Goal: Information Seeking & Learning: Check status

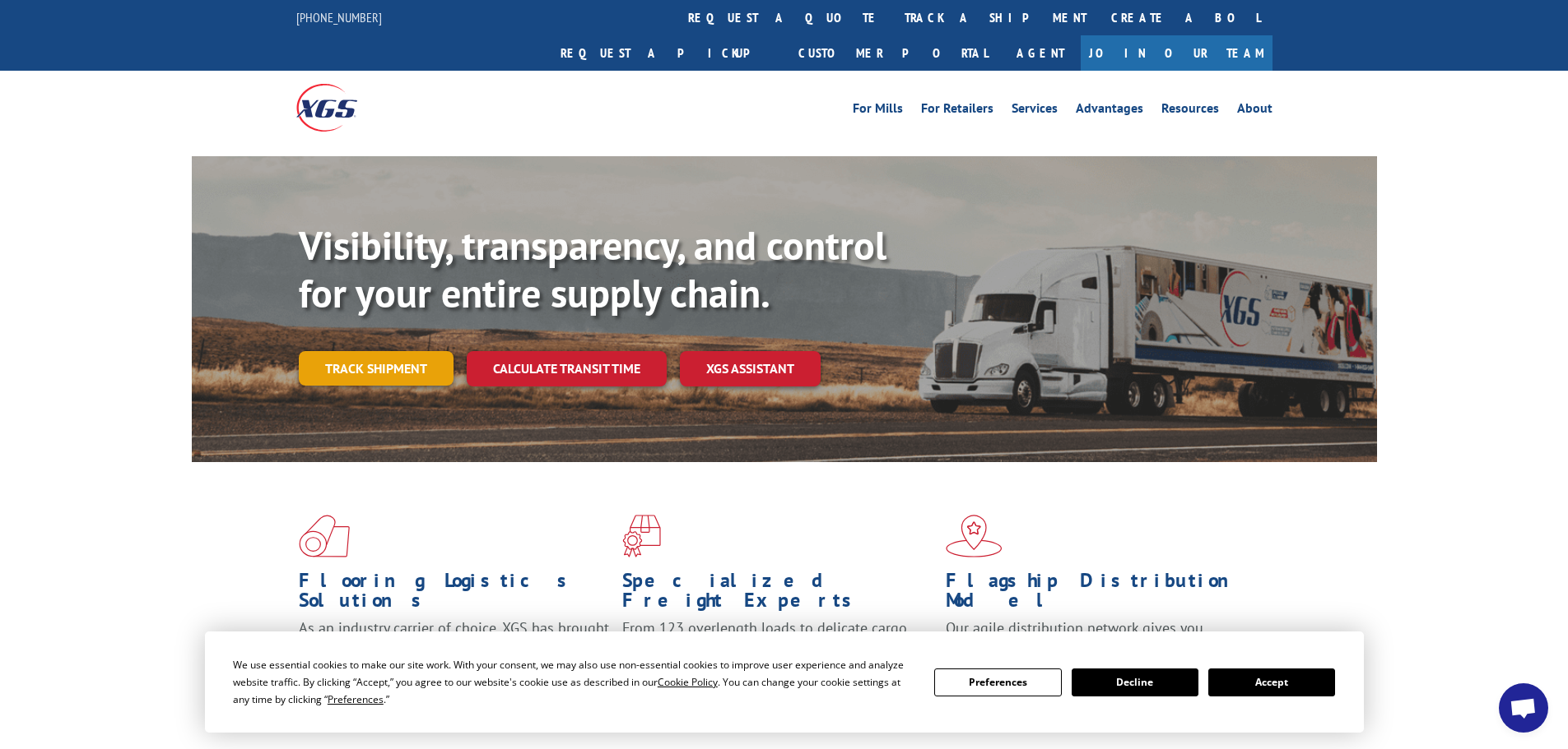
click at [381, 351] on link "Track shipment" at bounding box center [376, 368] width 155 height 35
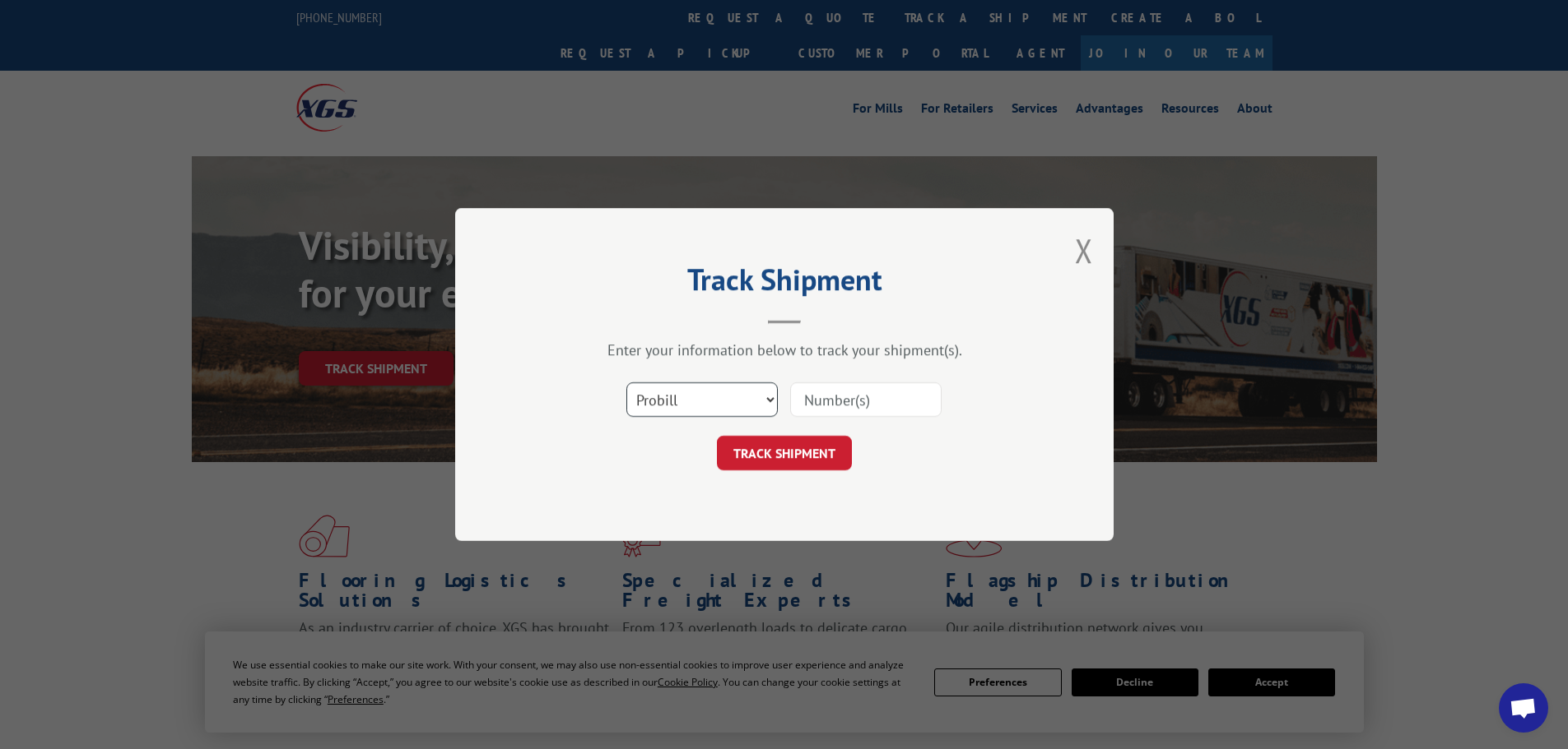
click at [731, 409] on select "Select category... Probill BOL PO" at bounding box center [701, 399] width 151 height 35
select select "bol"
click at [626, 382] on select "Select category... Probill BOL PO" at bounding box center [701, 399] width 151 height 35
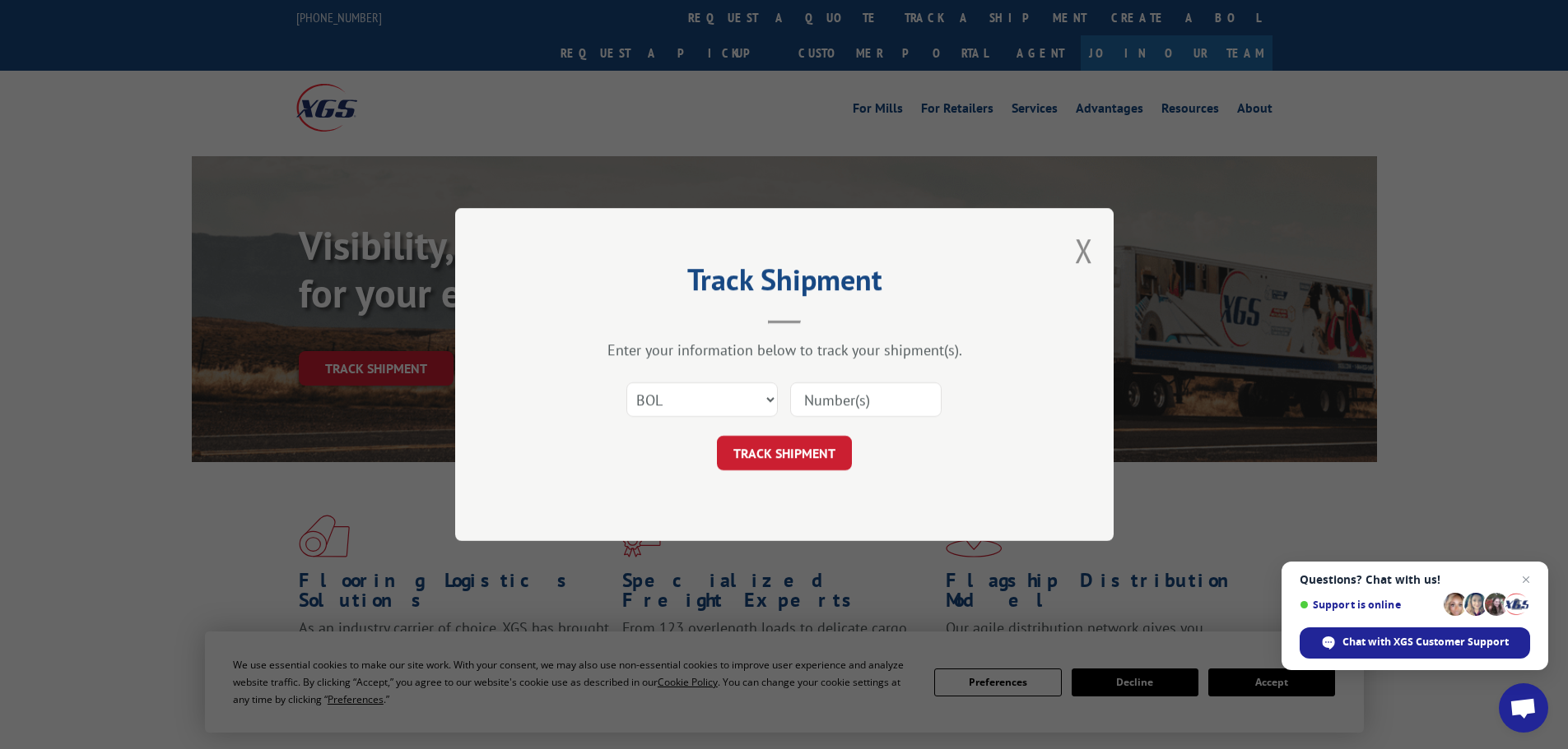
click at [847, 404] on input at bounding box center [865, 399] width 151 height 35
paste input "6448356"
type input "6448356"
click at [798, 451] on button "TRACK SHIPMENT" at bounding box center [785, 453] width 135 height 35
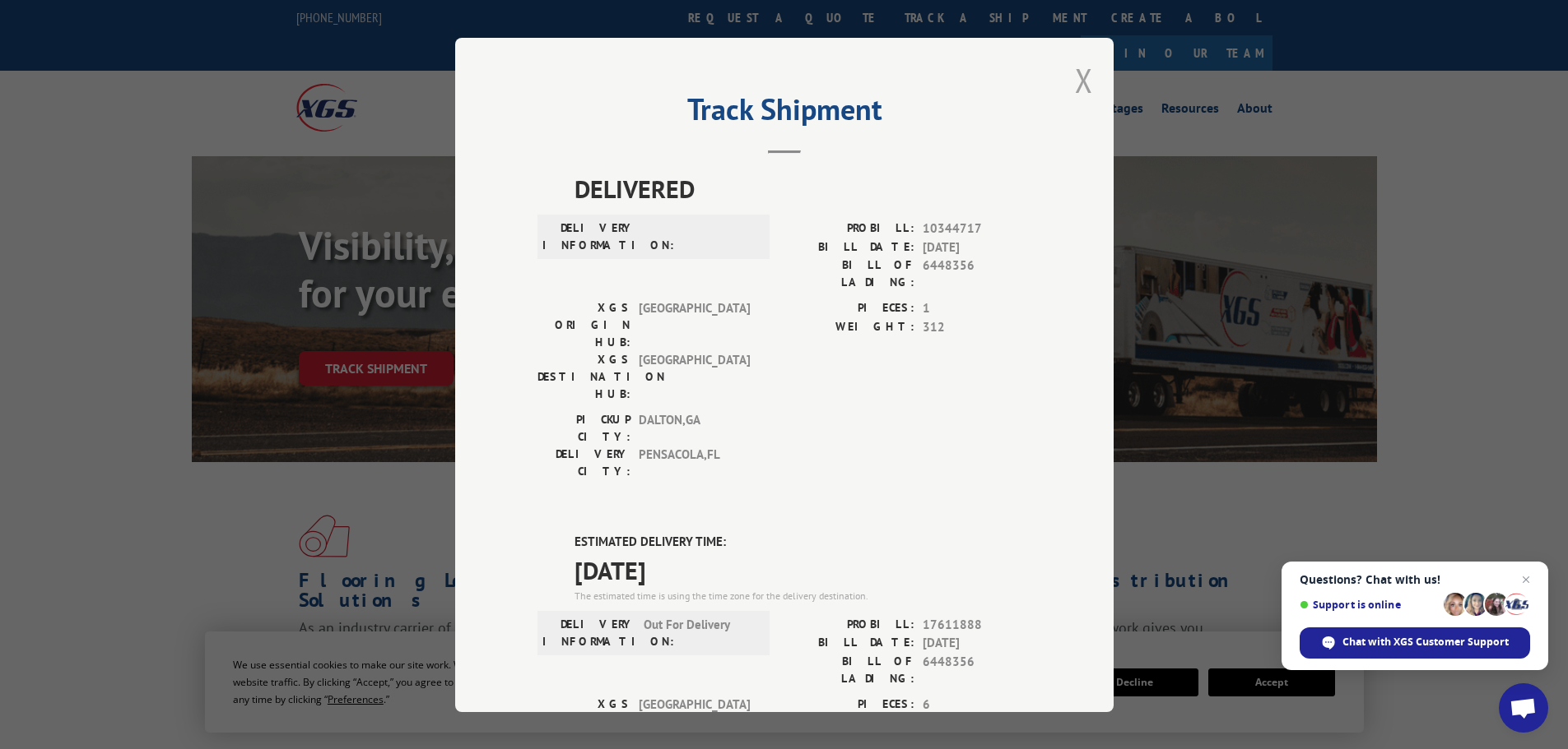
click at [1075, 79] on button "Close modal" at bounding box center [1083, 80] width 18 height 44
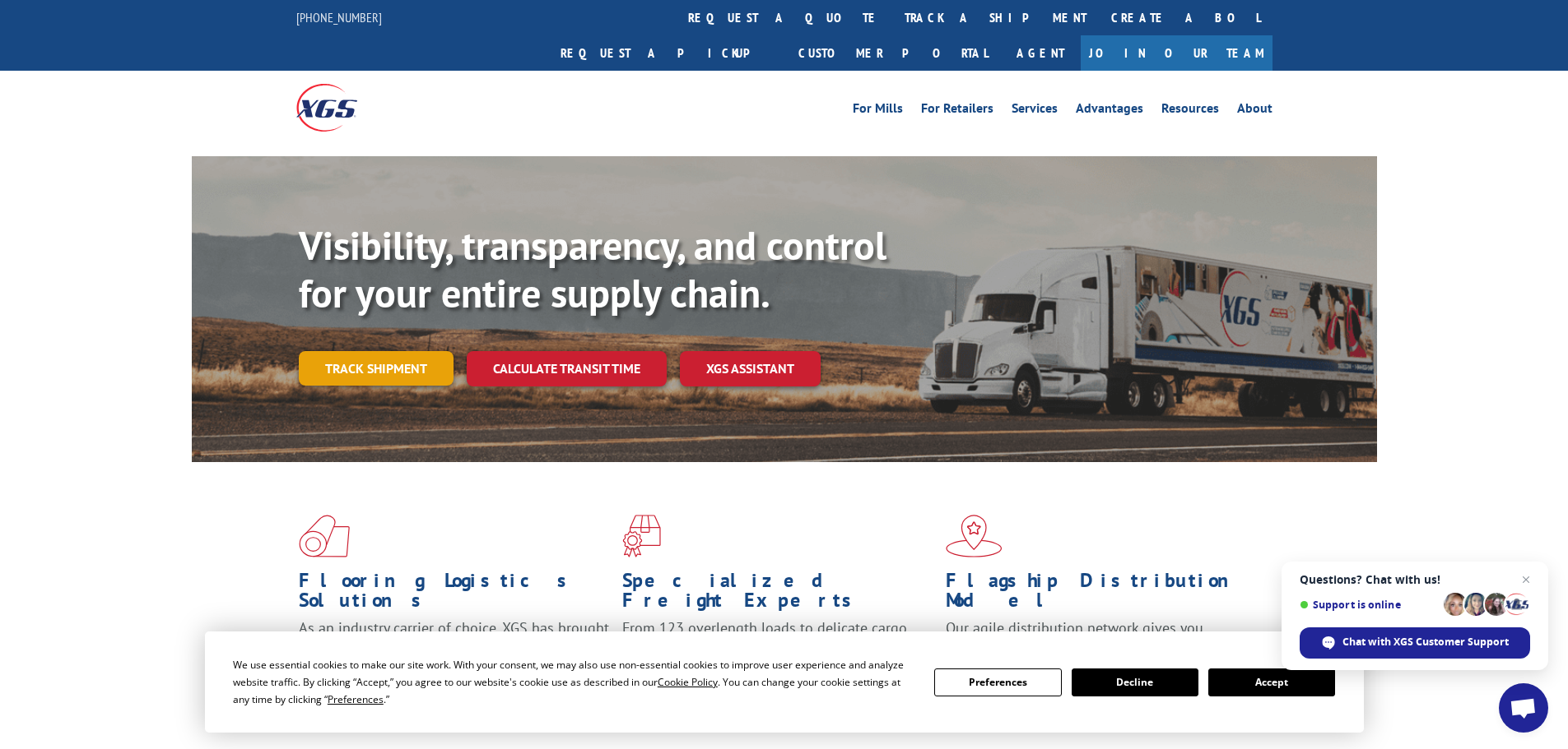
click at [396, 351] on link "Track shipment" at bounding box center [376, 368] width 155 height 35
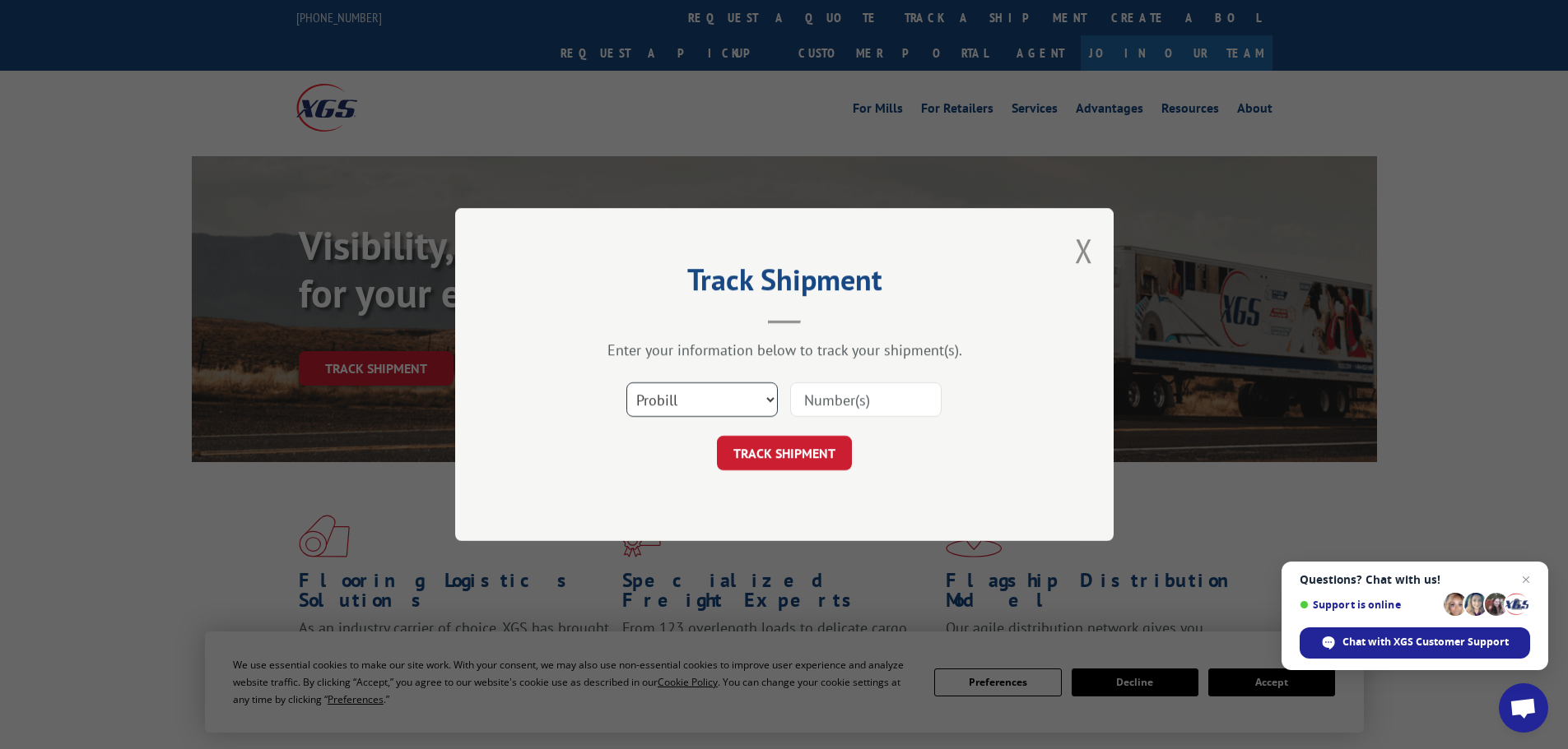
click at [739, 402] on select "Select category... Probill BOL PO" at bounding box center [701, 399] width 151 height 35
select select "bol"
click at [626, 382] on select "Select category... Probill BOL PO" at bounding box center [701, 399] width 151 height 35
drag, startPoint x: 855, startPoint y: 398, endPoint x: 861, endPoint y: 405, distance: 9.2
click at [860, 405] on input at bounding box center [865, 399] width 151 height 35
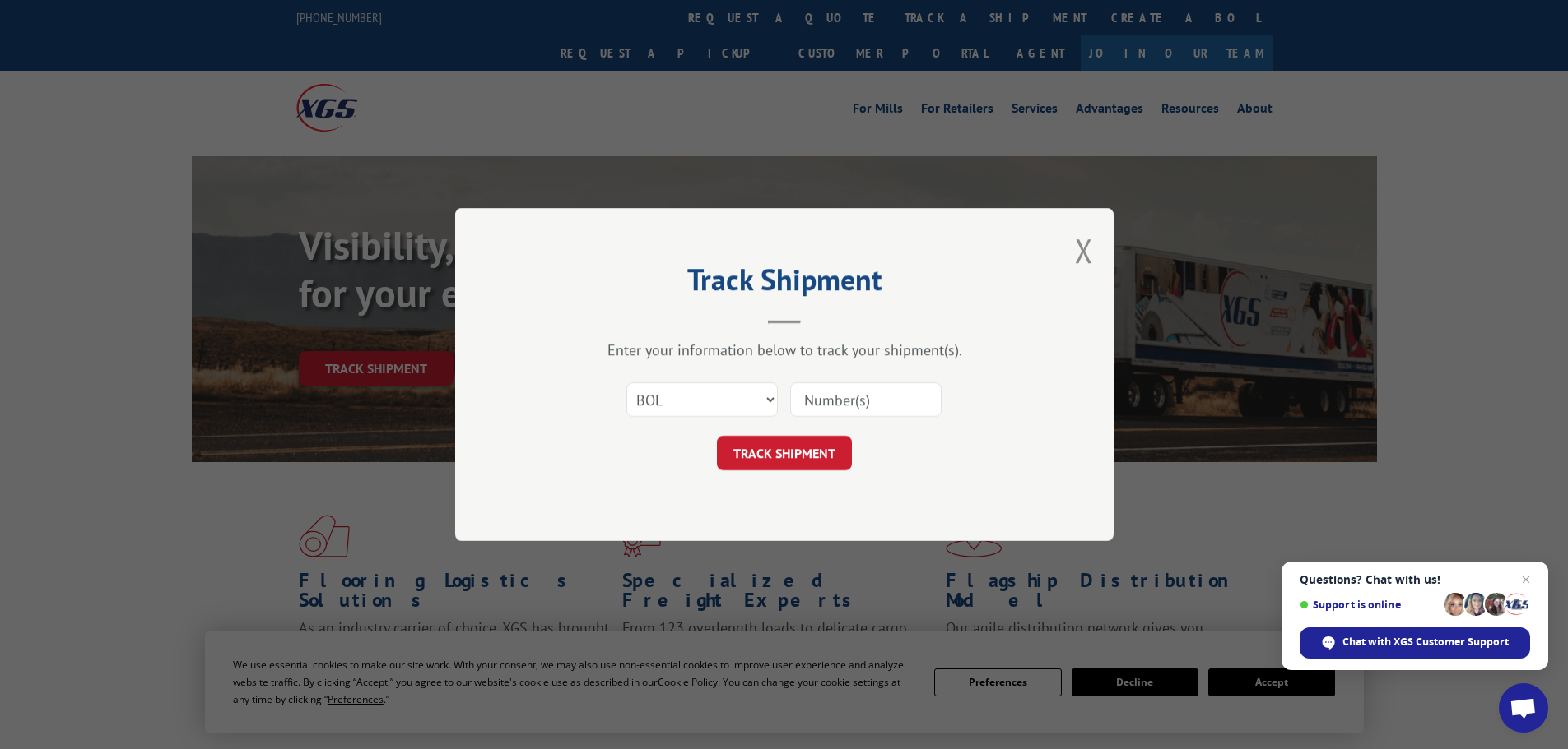
paste input "17611074"
type input "17611074"
click at [811, 446] on button "TRACK SHIPMENT" at bounding box center [785, 453] width 135 height 35
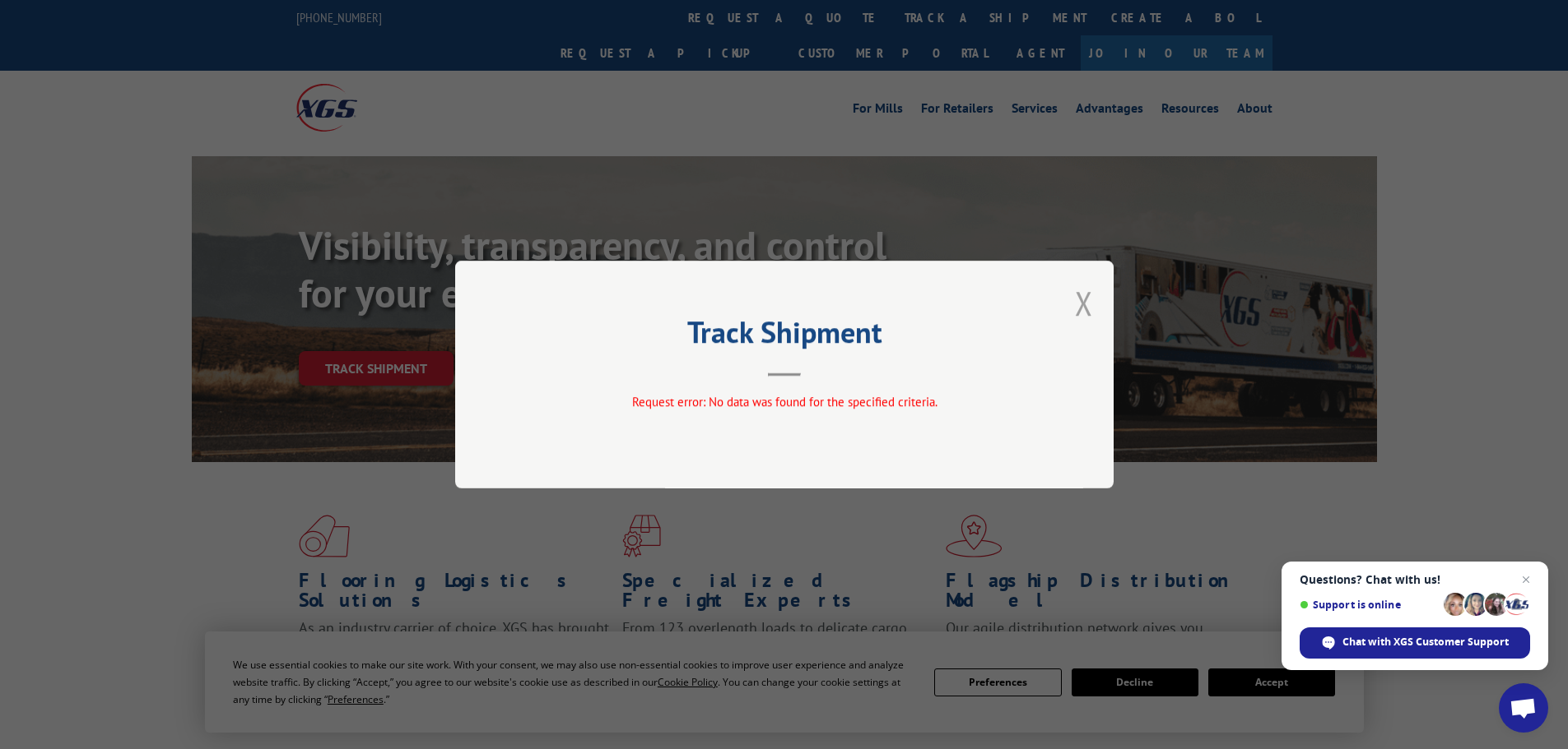
click at [1090, 301] on button "Close modal" at bounding box center [1083, 303] width 18 height 44
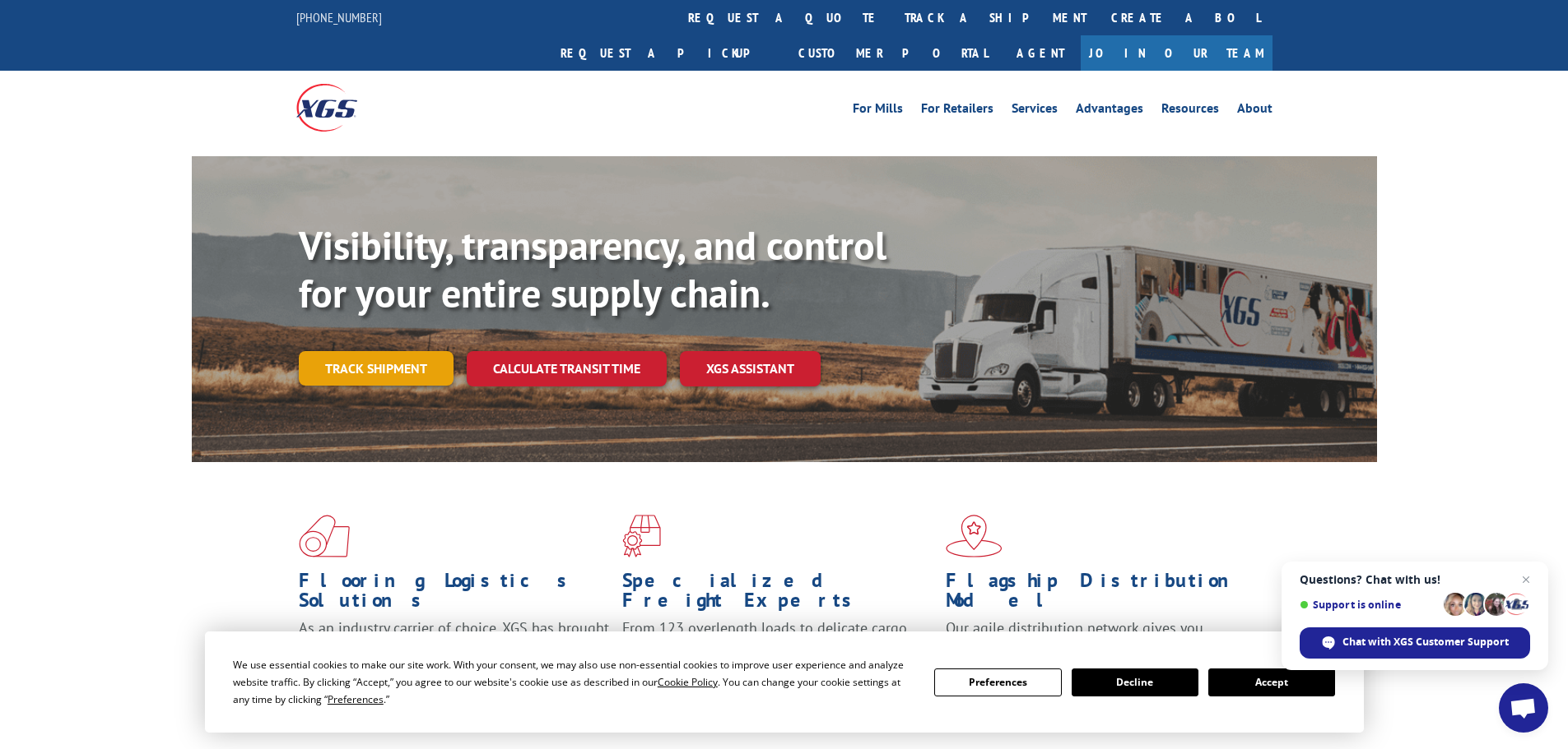
click at [400, 351] on link "Track shipment" at bounding box center [376, 368] width 155 height 35
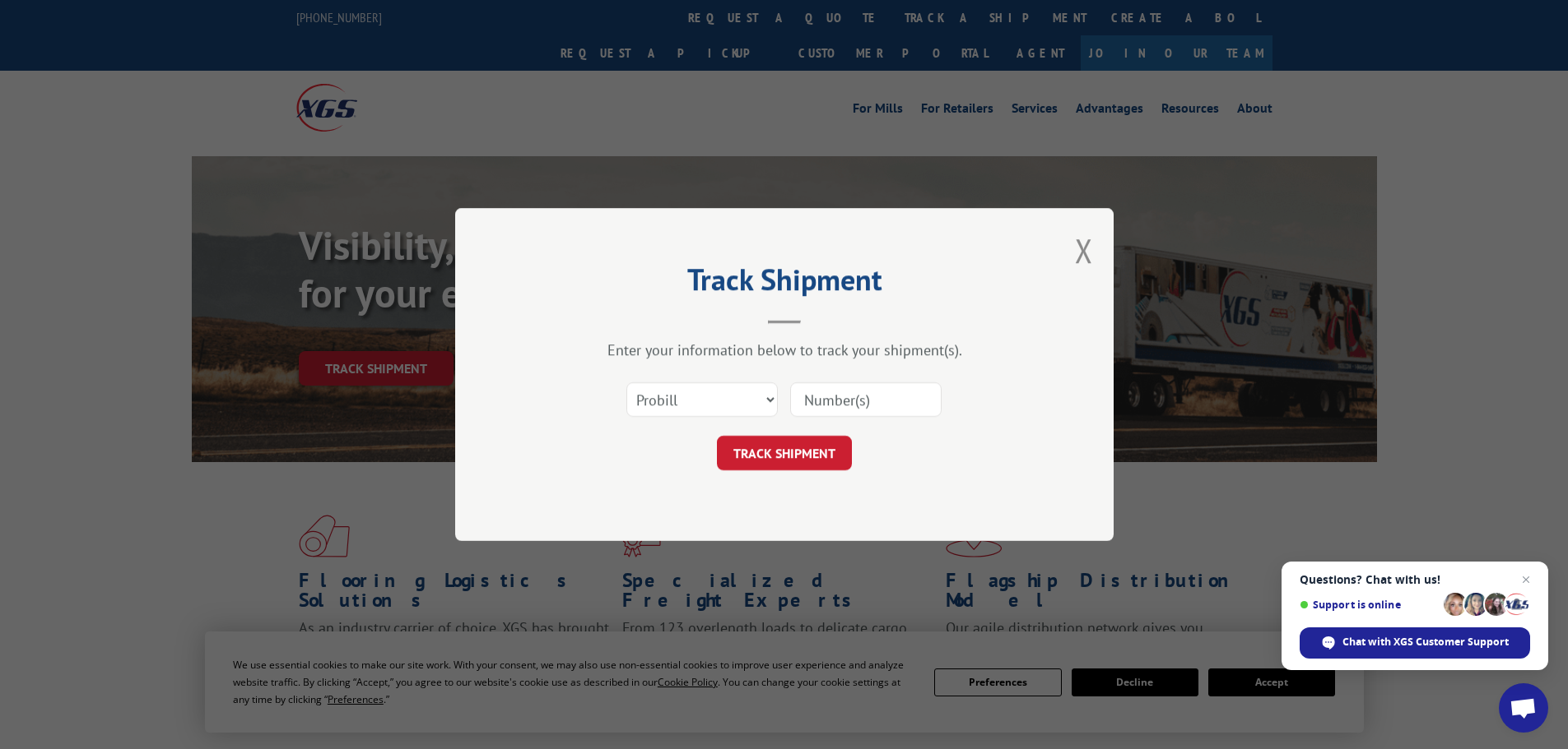
click at [848, 398] on input at bounding box center [865, 399] width 151 height 35
paste input "17611074"
type input "17611074"
click at [828, 443] on button "TRACK SHIPMENT" at bounding box center [785, 453] width 135 height 35
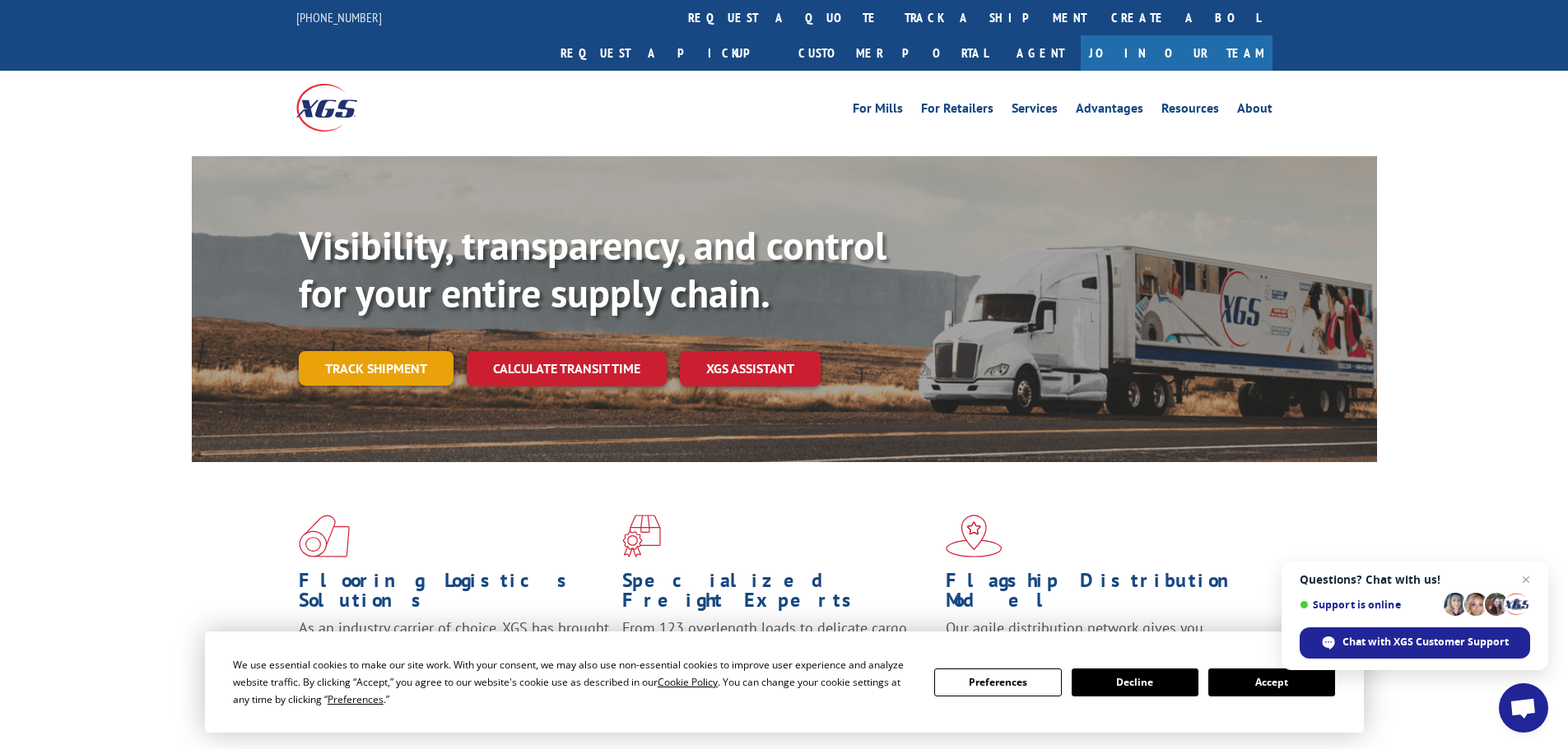
click at [385, 351] on link "Track shipment" at bounding box center [376, 368] width 155 height 35
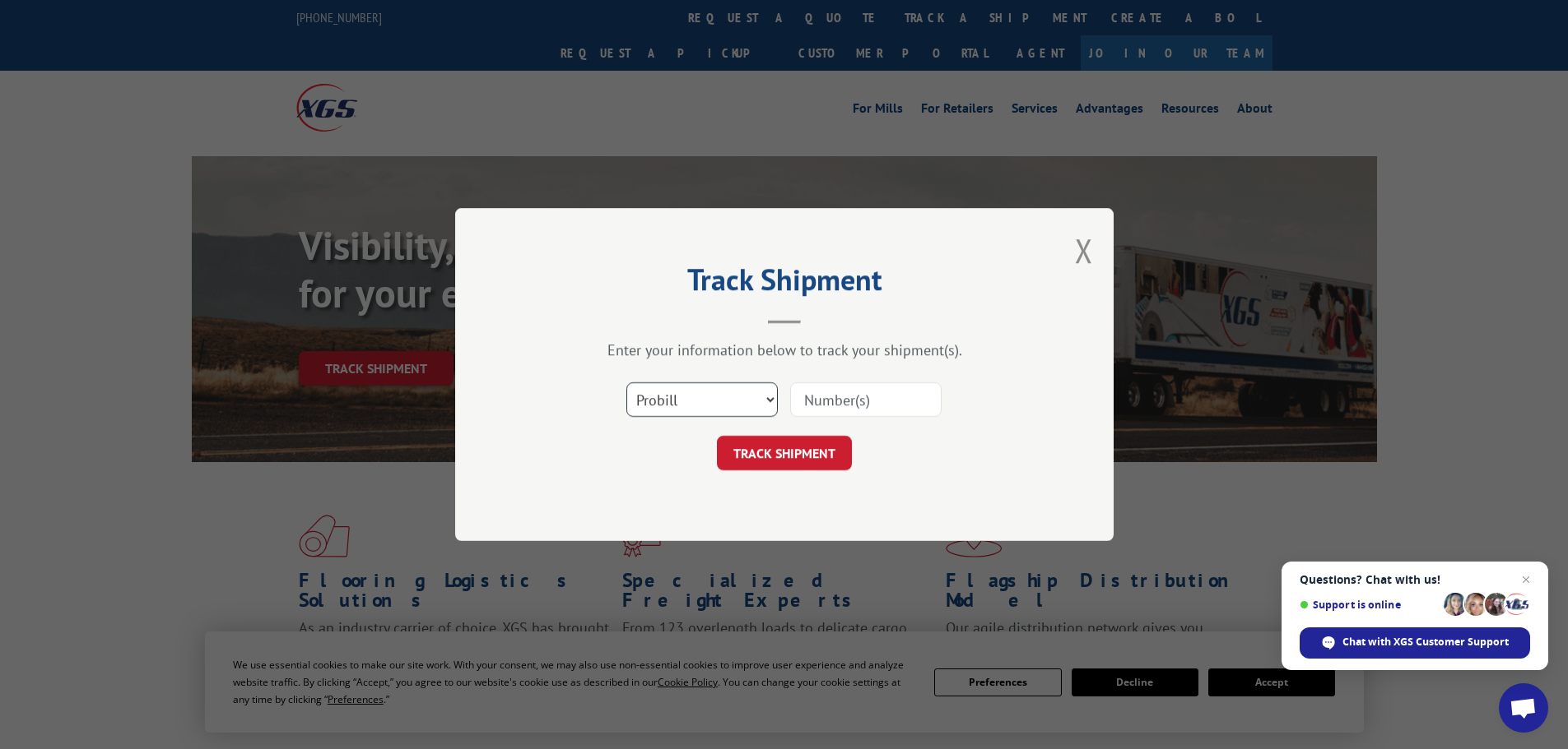
click at [701, 407] on select "Select category... Probill BOL PO" at bounding box center [701, 399] width 151 height 35
select select "bol"
click at [626, 382] on select "Select category... Probill BOL PO" at bounding box center [701, 399] width 151 height 35
click at [886, 397] on input at bounding box center [865, 399] width 151 height 35
type input "6452431"
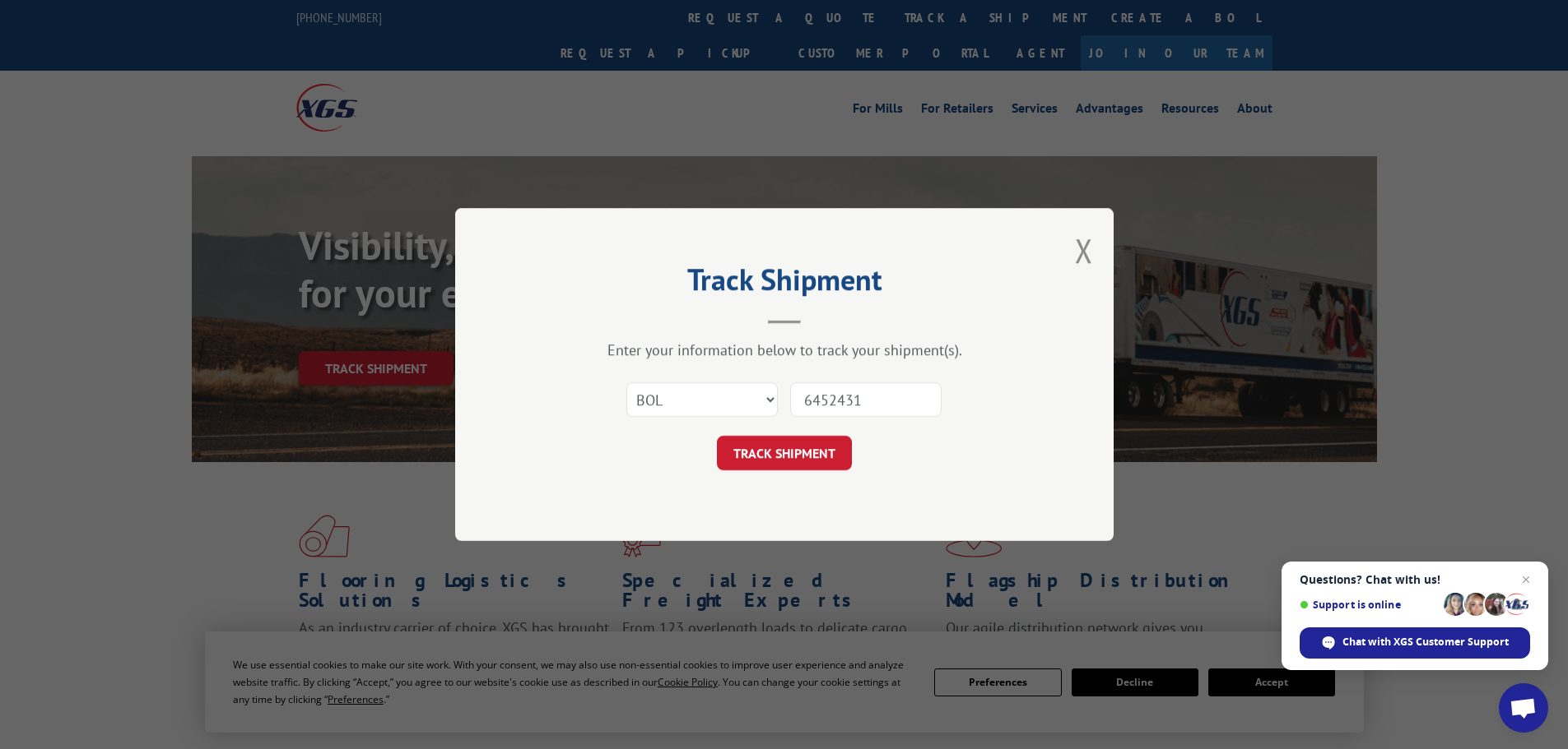
click button "TRACK SHIPMENT" at bounding box center [785, 453] width 135 height 35
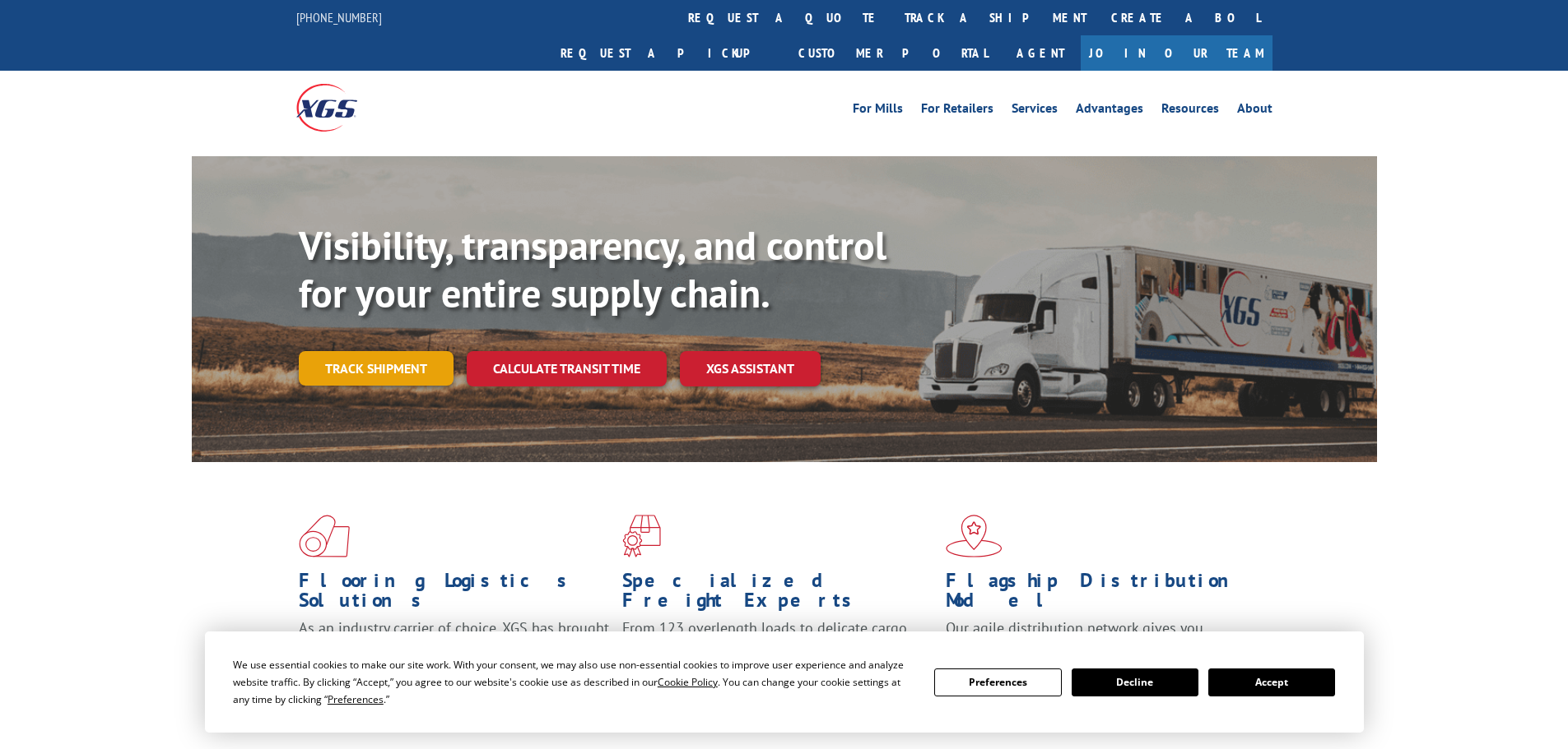
drag, startPoint x: 0, startPoint y: 0, endPoint x: 370, endPoint y: 336, distance: 499.8
click at [370, 351] on link "Track shipment" at bounding box center [376, 368] width 155 height 35
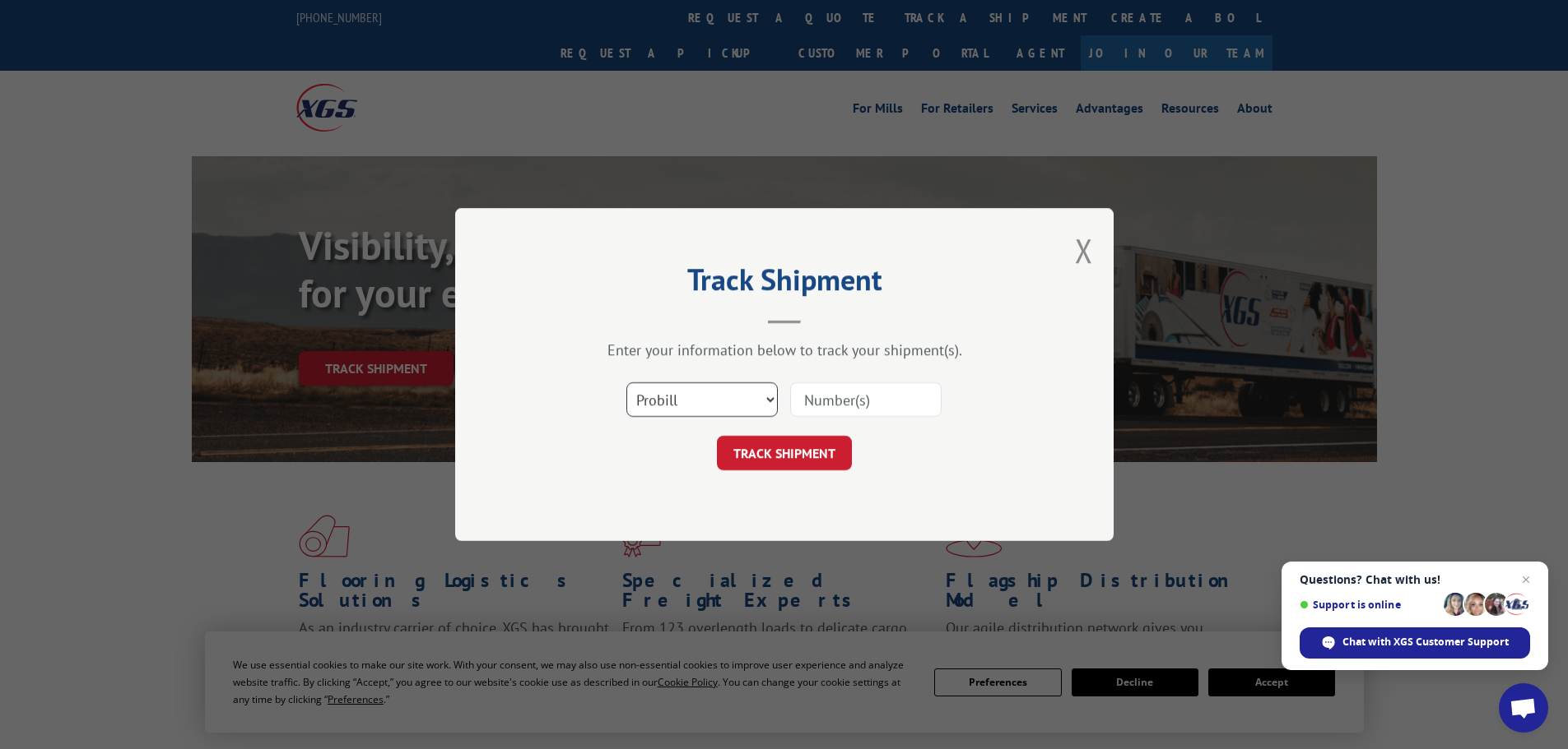
click at [681, 412] on select "Select category... Probill BOL PO" at bounding box center [701, 399] width 151 height 35
select select "bol"
click at [626, 382] on select "Select category... Probill BOL PO" at bounding box center [701, 399] width 151 height 35
click at [880, 400] on input at bounding box center [865, 399] width 151 height 35
paste input "6442095"
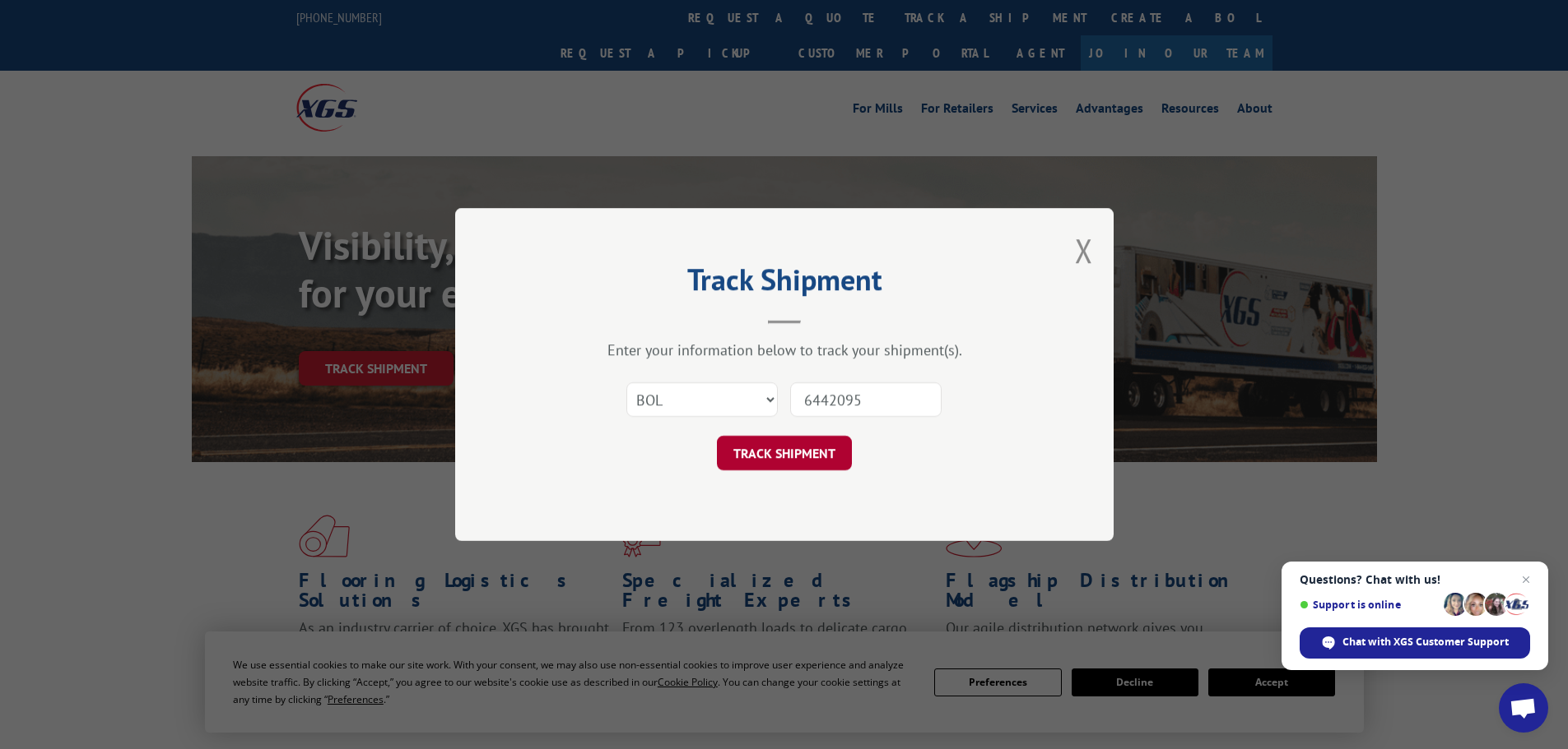
type input "6442095"
click at [809, 445] on button "TRACK SHIPMENT" at bounding box center [785, 453] width 135 height 35
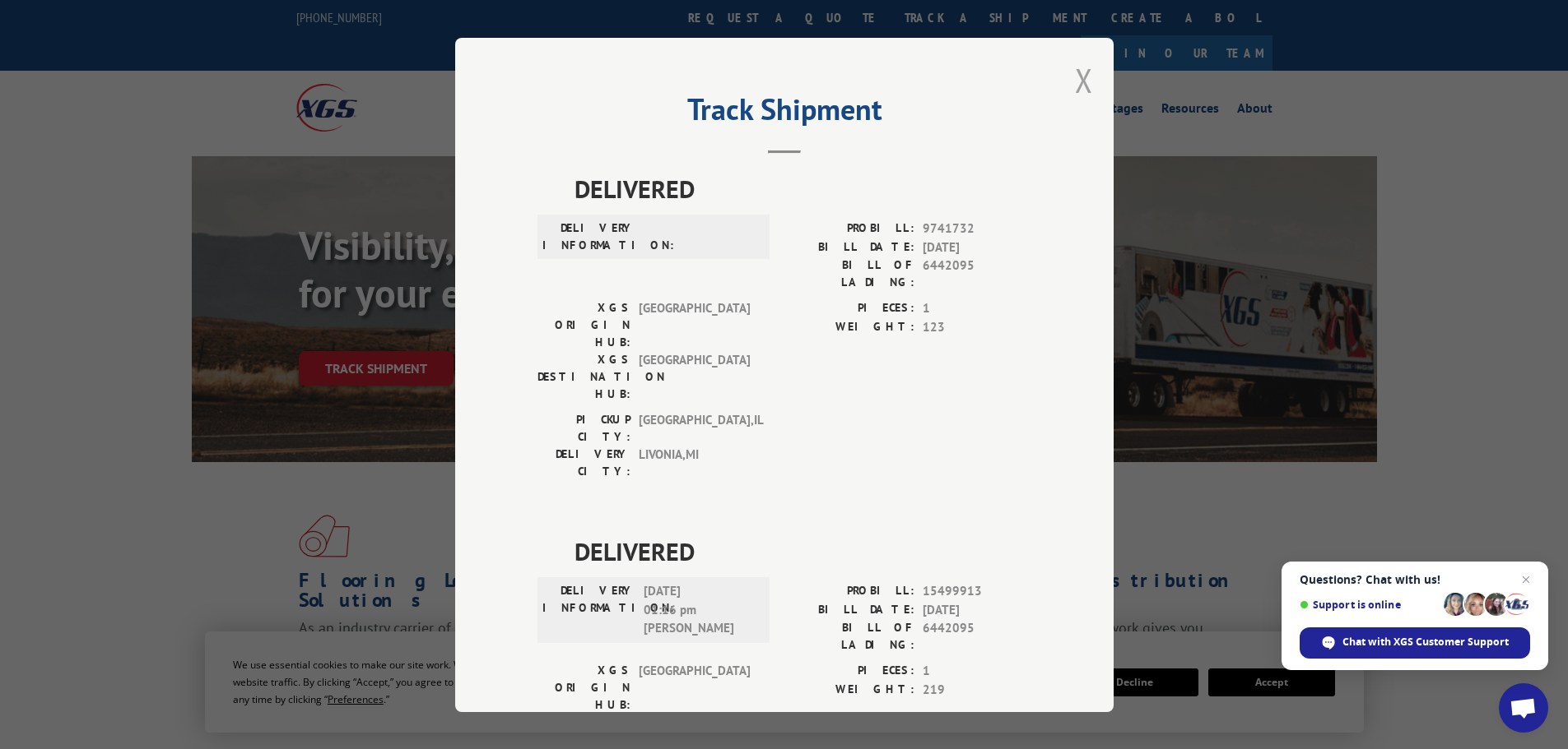
click at [1080, 90] on button "Close modal" at bounding box center [1083, 80] width 18 height 44
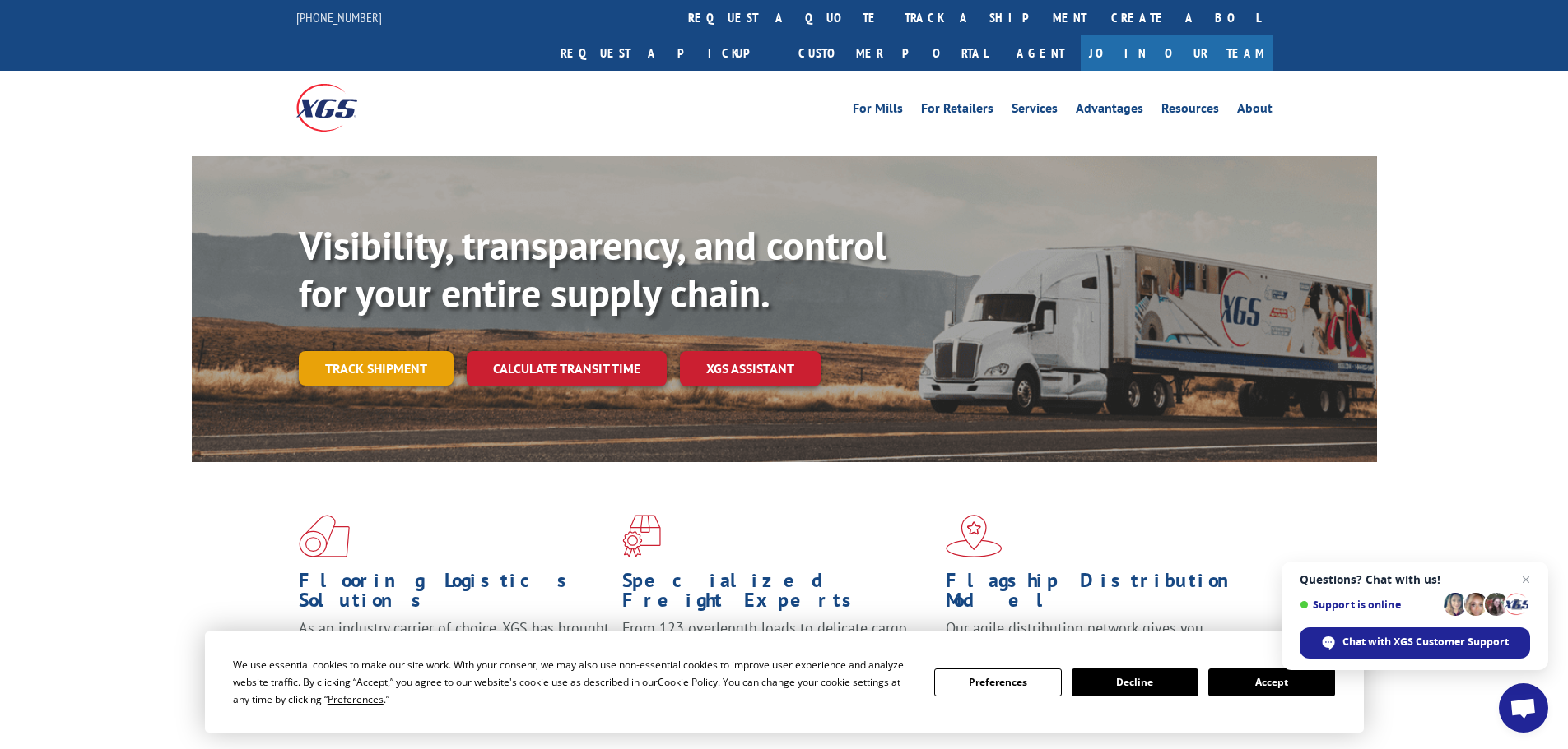
click at [394, 351] on link "Track shipment" at bounding box center [376, 368] width 155 height 35
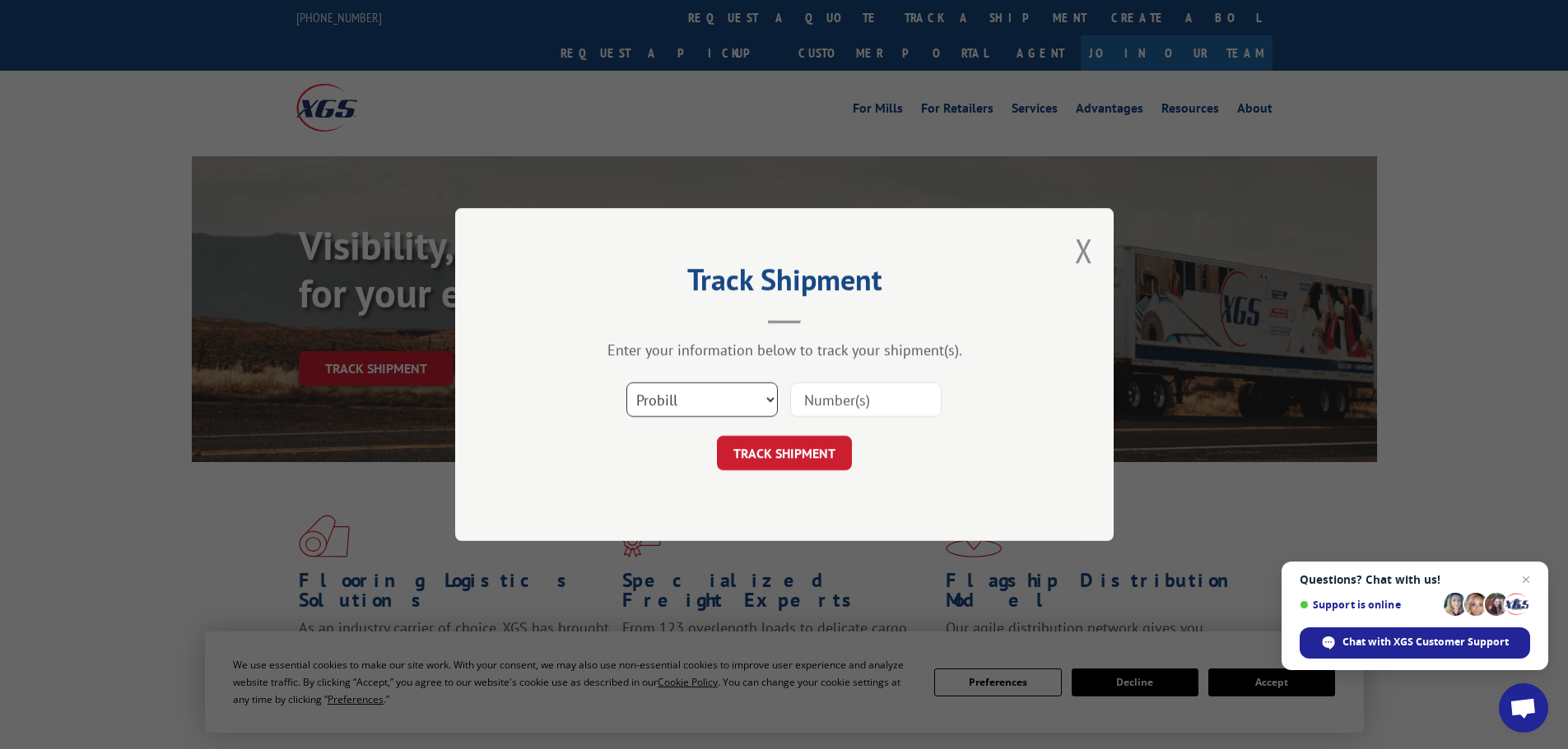
click at [703, 403] on select "Select category... Probill BOL PO" at bounding box center [701, 399] width 151 height 35
select select "bol"
click at [626, 382] on select "Select category... Probill BOL PO" at bounding box center [701, 399] width 151 height 35
click at [867, 389] on input at bounding box center [865, 399] width 151 height 35
paste input "6447618"
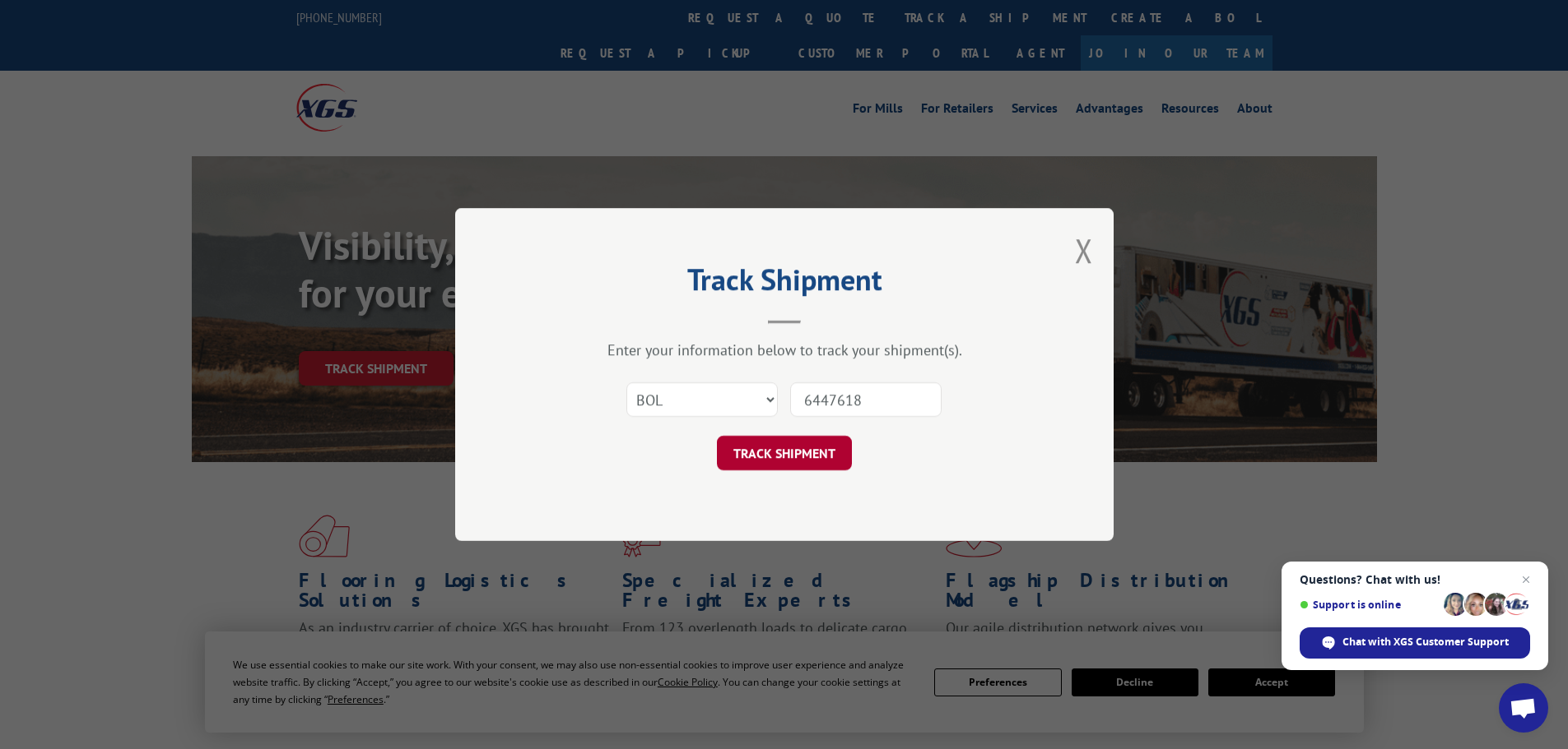
type input "6447618"
click at [809, 446] on button "TRACK SHIPMENT" at bounding box center [785, 453] width 135 height 35
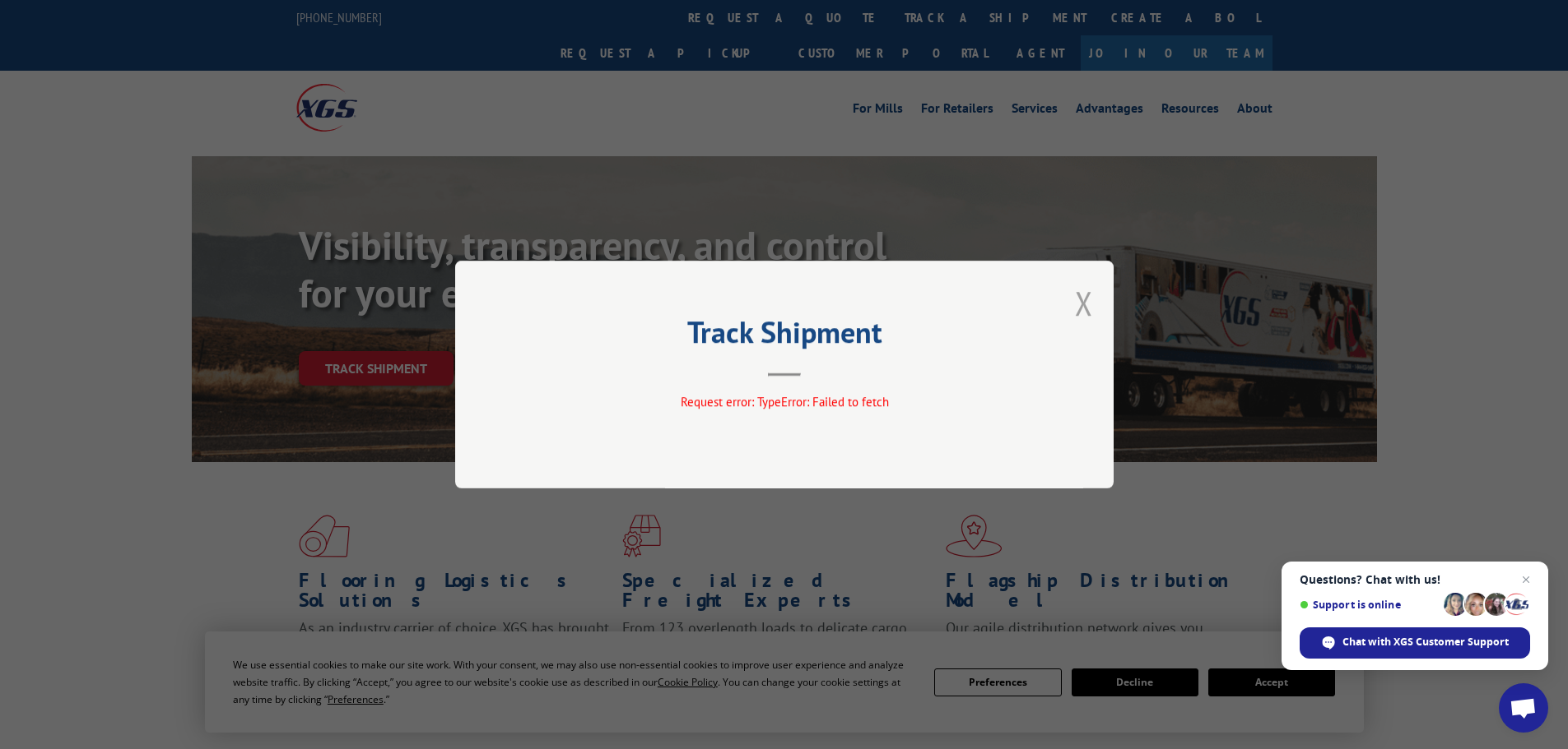
click at [1079, 310] on button "Close modal" at bounding box center [1083, 303] width 18 height 44
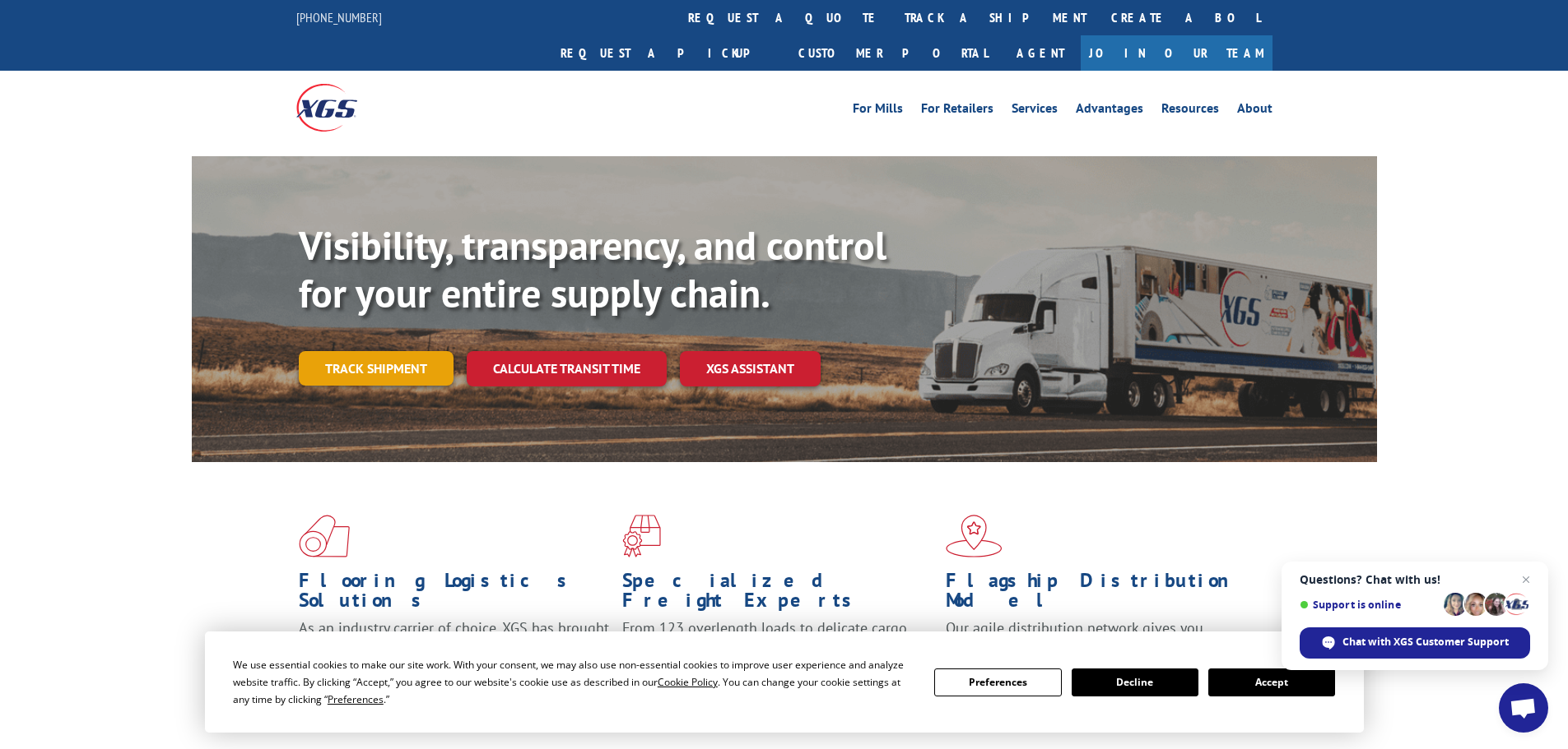
click at [412, 351] on link "Track shipment" at bounding box center [376, 368] width 155 height 35
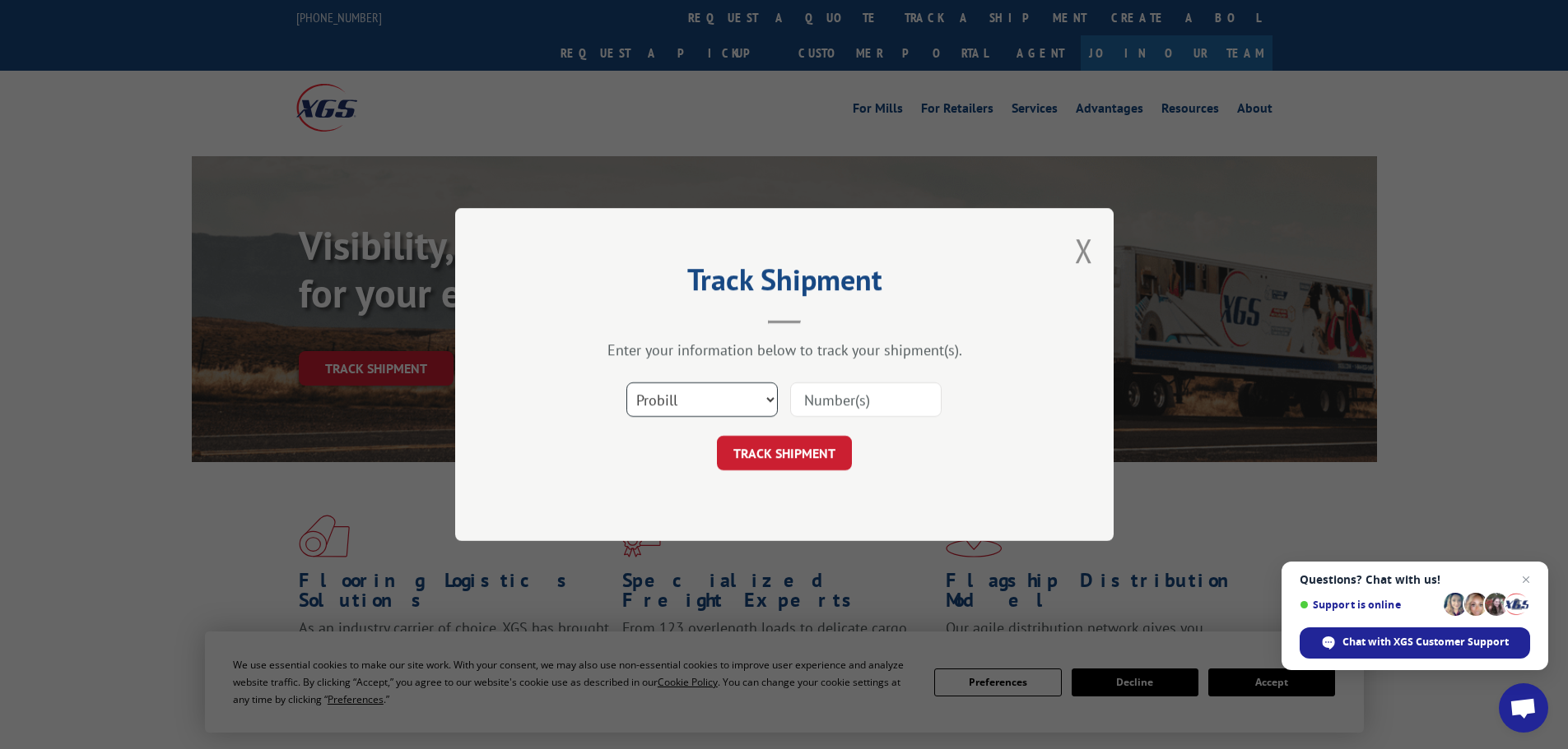
click at [737, 395] on select "Select category... Probill BOL PO" at bounding box center [701, 399] width 151 height 35
click at [626, 382] on select "Select category... Probill BOL PO" at bounding box center [701, 399] width 151 height 35
click at [874, 393] on input at bounding box center [865, 399] width 151 height 35
paste input "6447618"
type input "6447618"
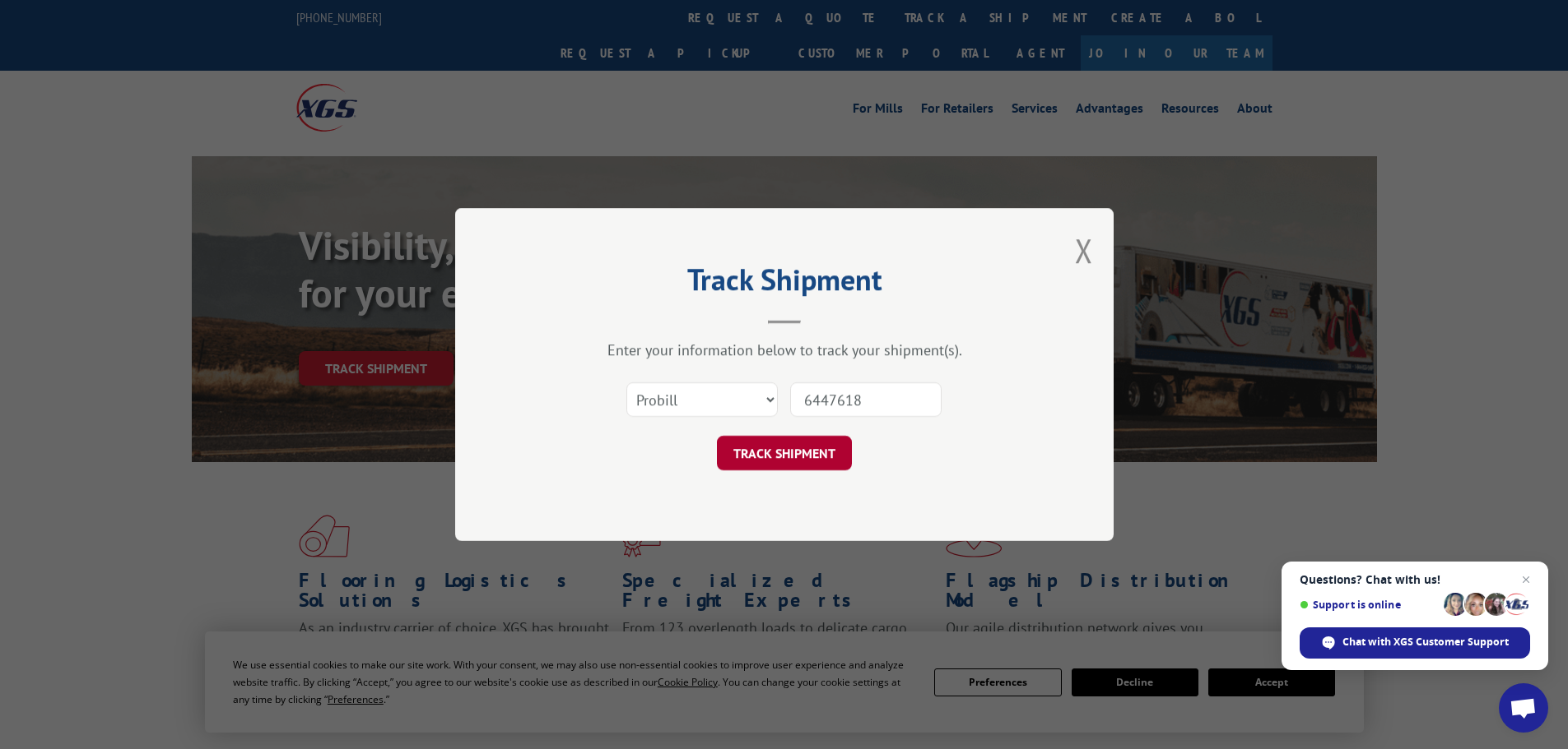
click at [803, 444] on button "TRACK SHIPMENT" at bounding box center [785, 453] width 135 height 35
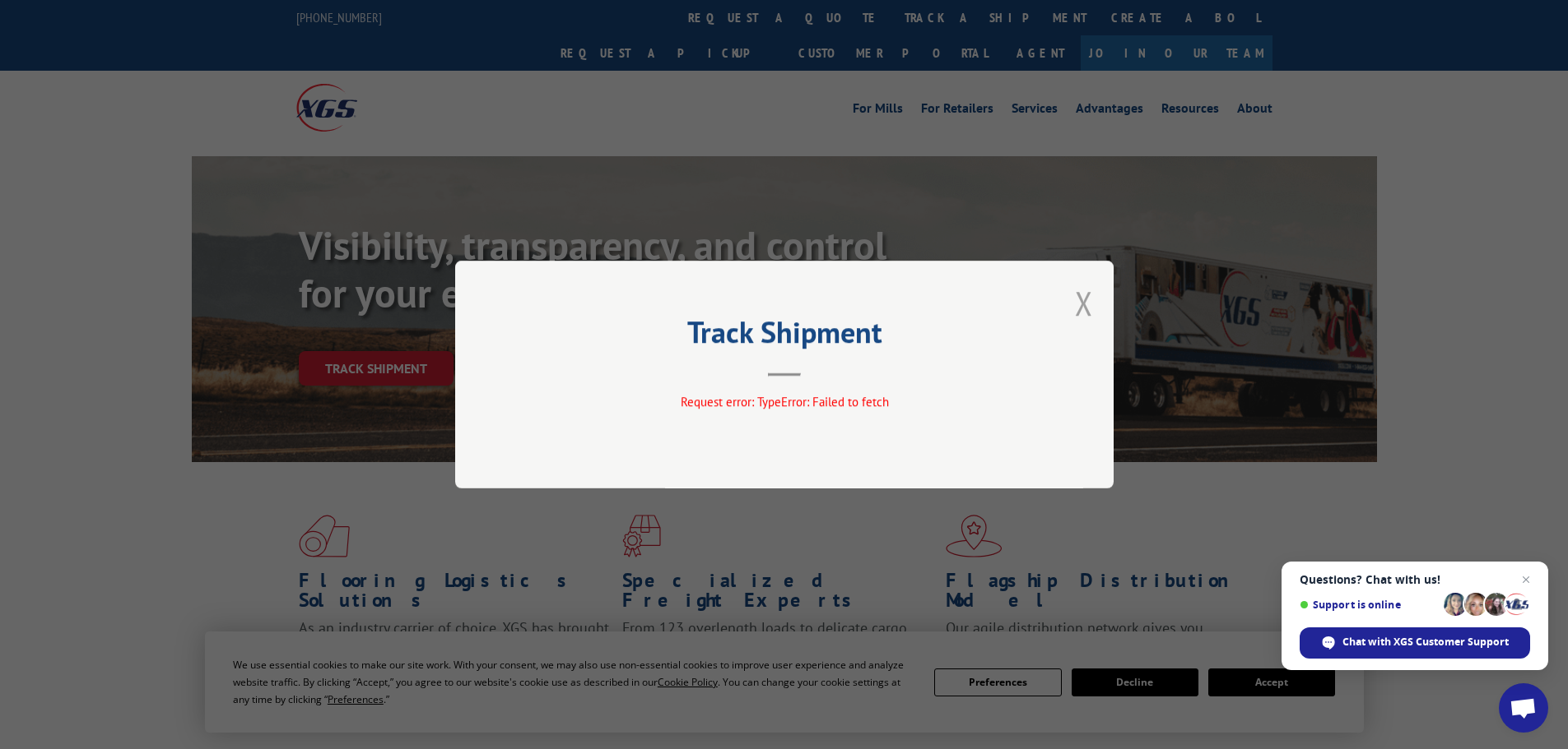
click at [1084, 306] on button "Close modal" at bounding box center [1083, 303] width 18 height 44
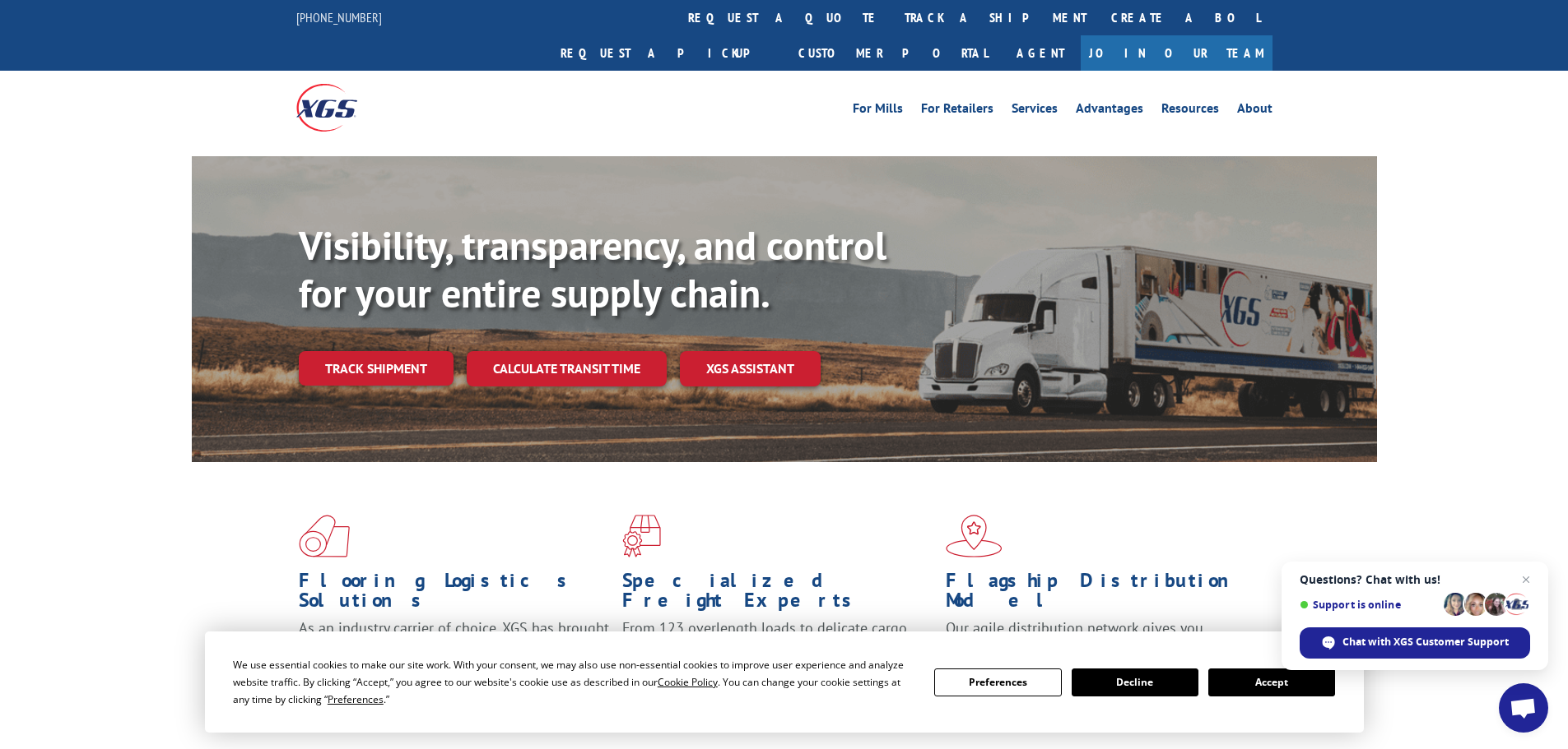
click at [365, 351] on link "Track shipment" at bounding box center [376, 368] width 155 height 35
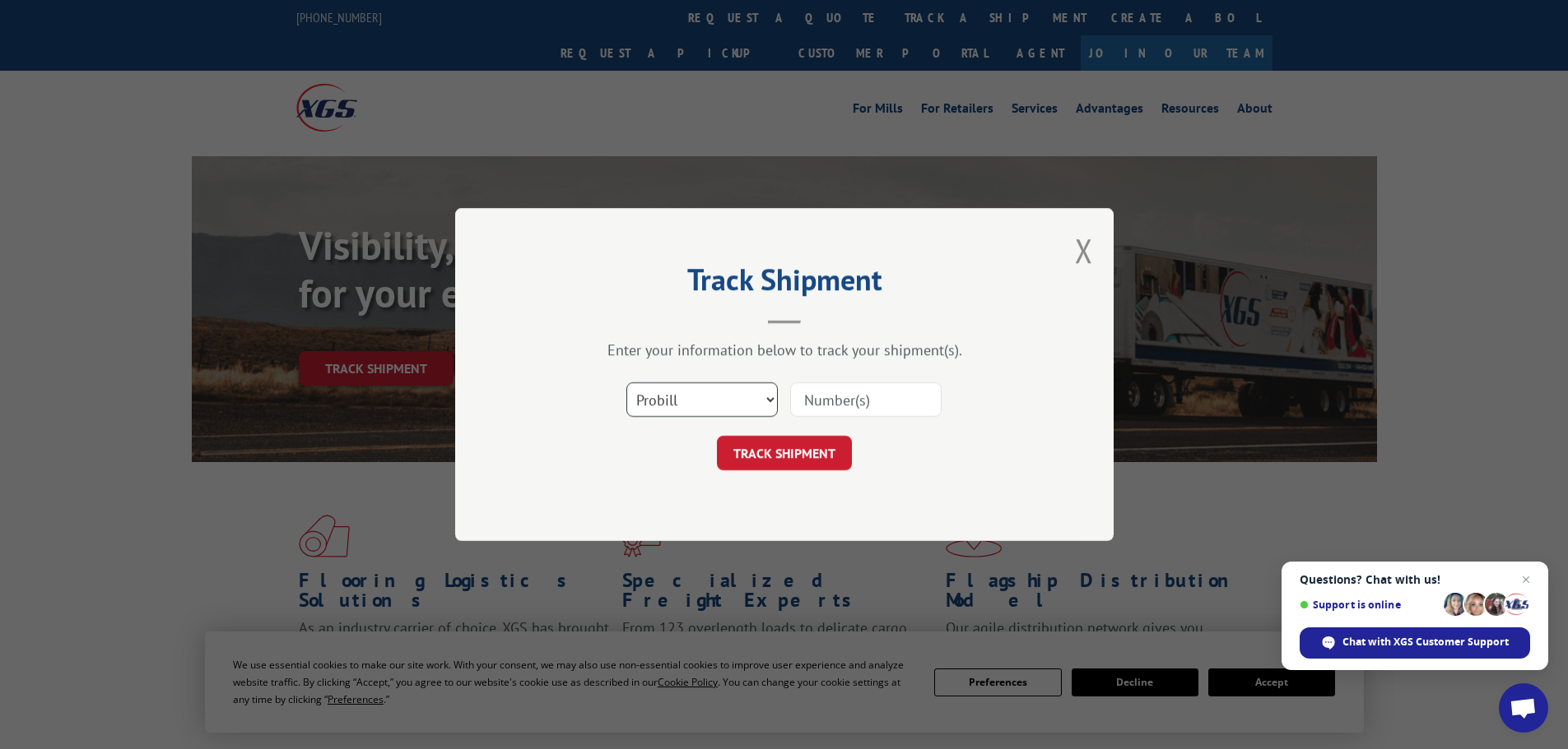
click at [711, 401] on select "Select category... Probill BOL PO" at bounding box center [701, 399] width 151 height 35
select select "bol"
click at [626, 382] on select "Select category... Probill BOL PO" at bounding box center [701, 399] width 151 height 35
click at [888, 402] on input at bounding box center [865, 399] width 151 height 35
paste input "6447618"
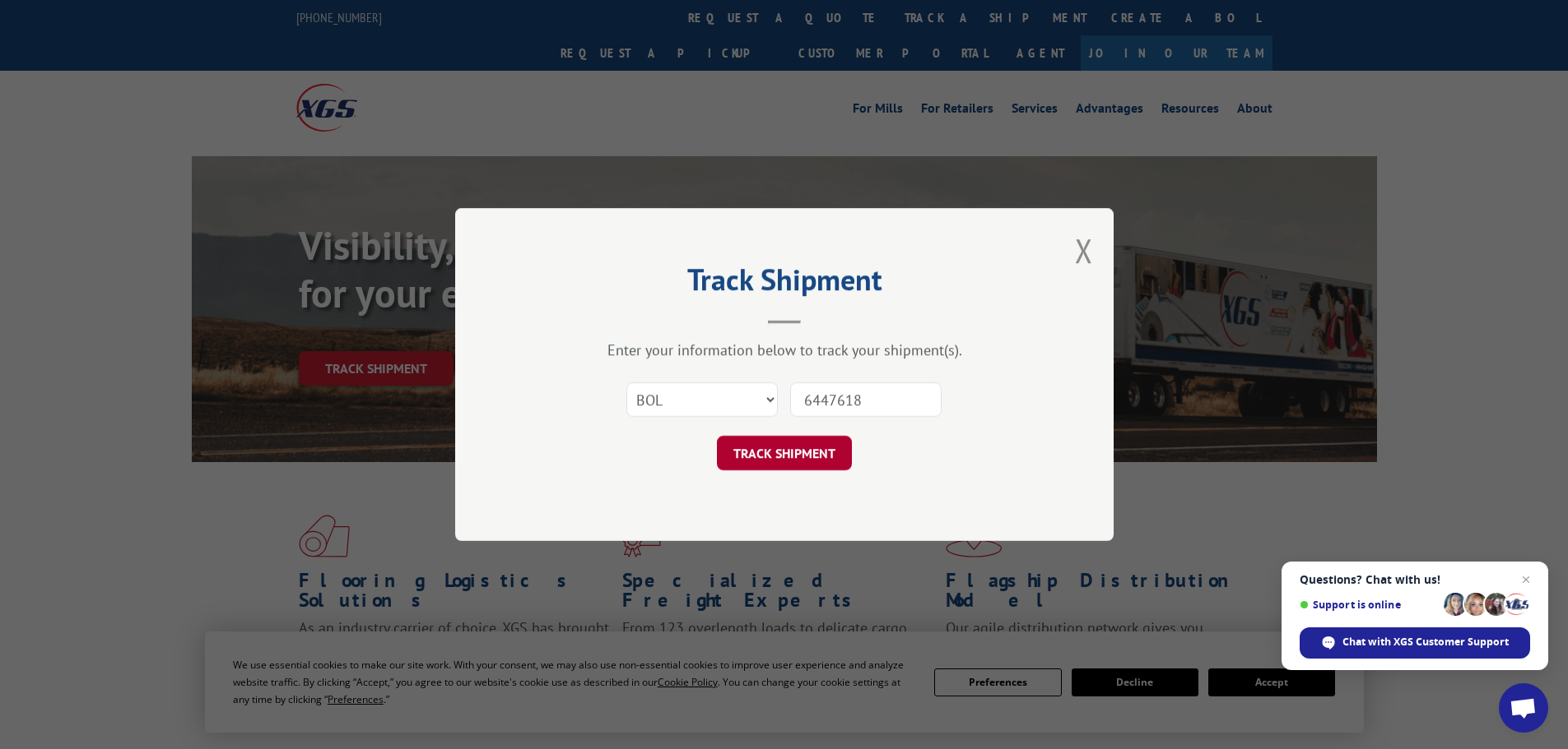
type input "6447618"
click at [783, 451] on button "TRACK SHIPMENT" at bounding box center [785, 453] width 135 height 35
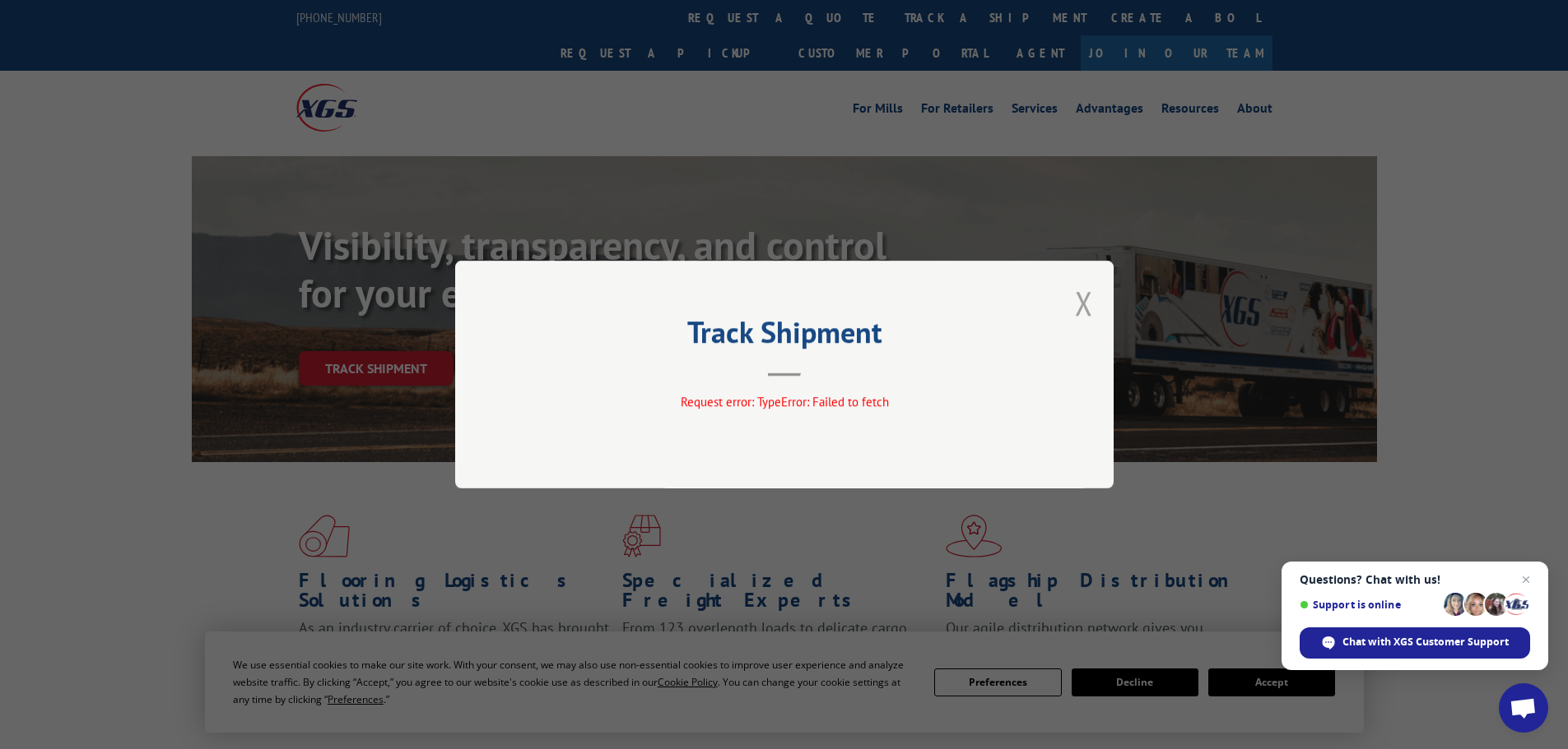
click at [1083, 309] on button "Close modal" at bounding box center [1083, 303] width 18 height 44
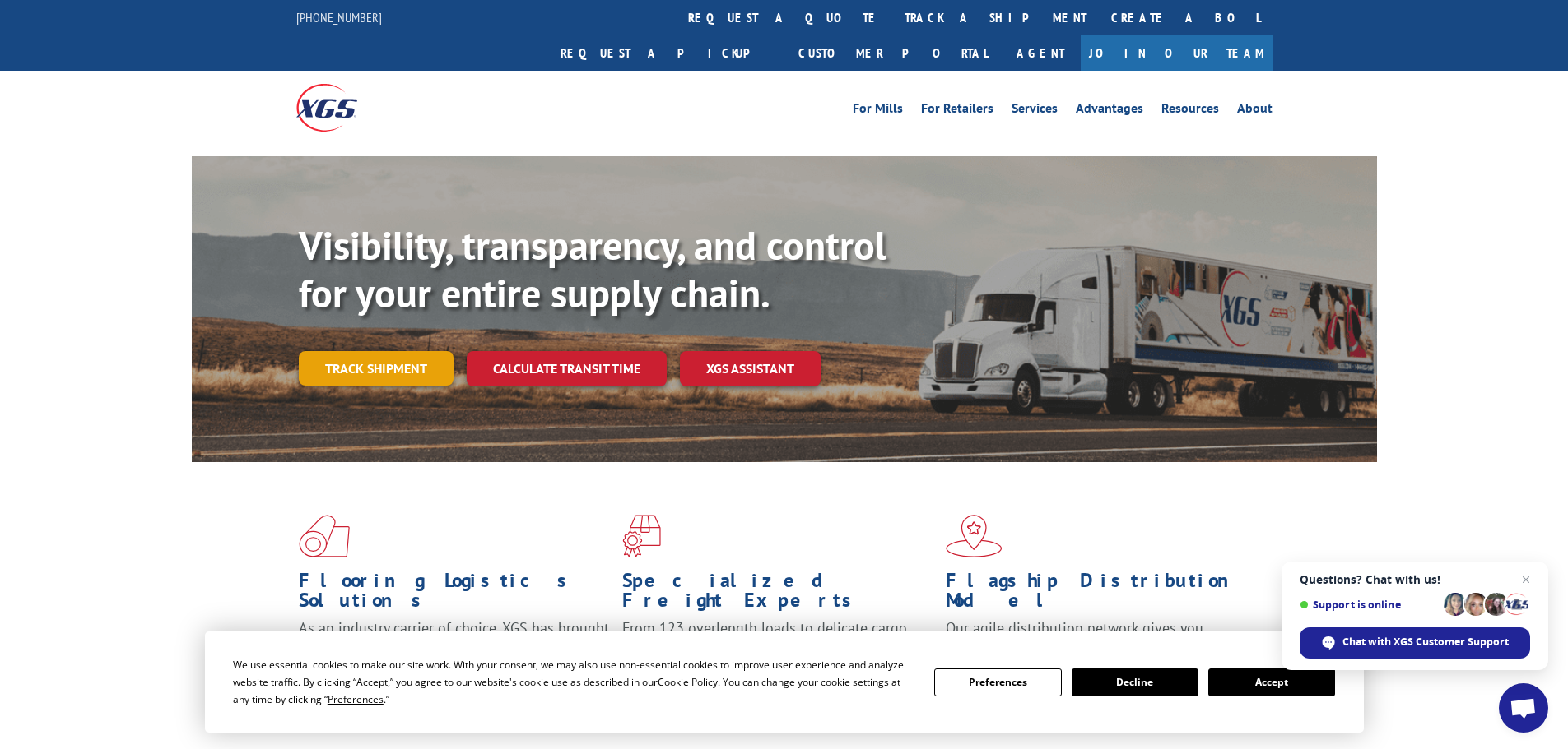
click at [367, 351] on link "Track shipment" at bounding box center [376, 368] width 155 height 35
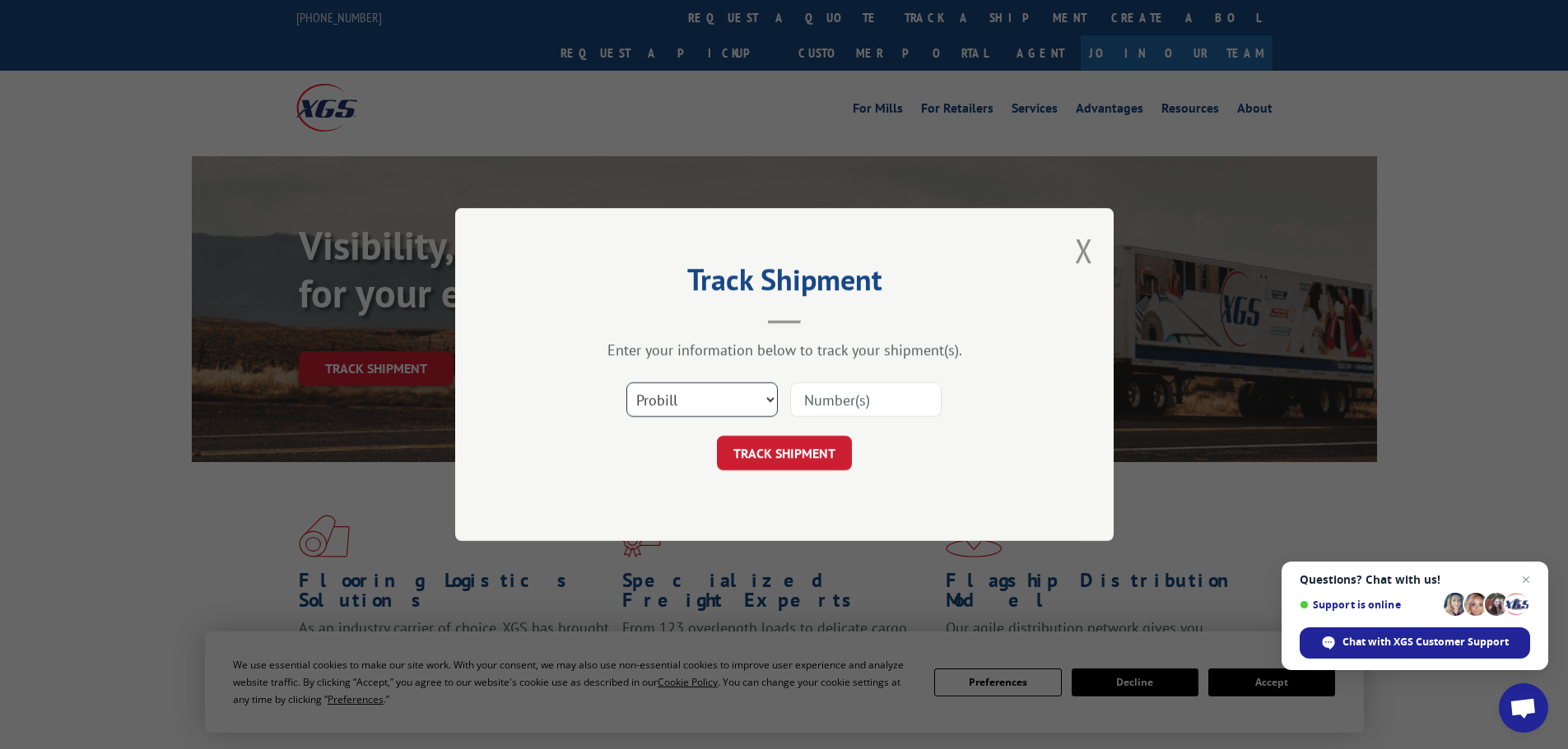
click at [711, 412] on select "Select category... Probill BOL PO" at bounding box center [701, 399] width 151 height 35
select select "bol"
click at [626, 382] on select "Select category... Probill BOL PO" at bounding box center [701, 399] width 151 height 35
click at [923, 400] on input at bounding box center [865, 399] width 151 height 35
type input "6447618"
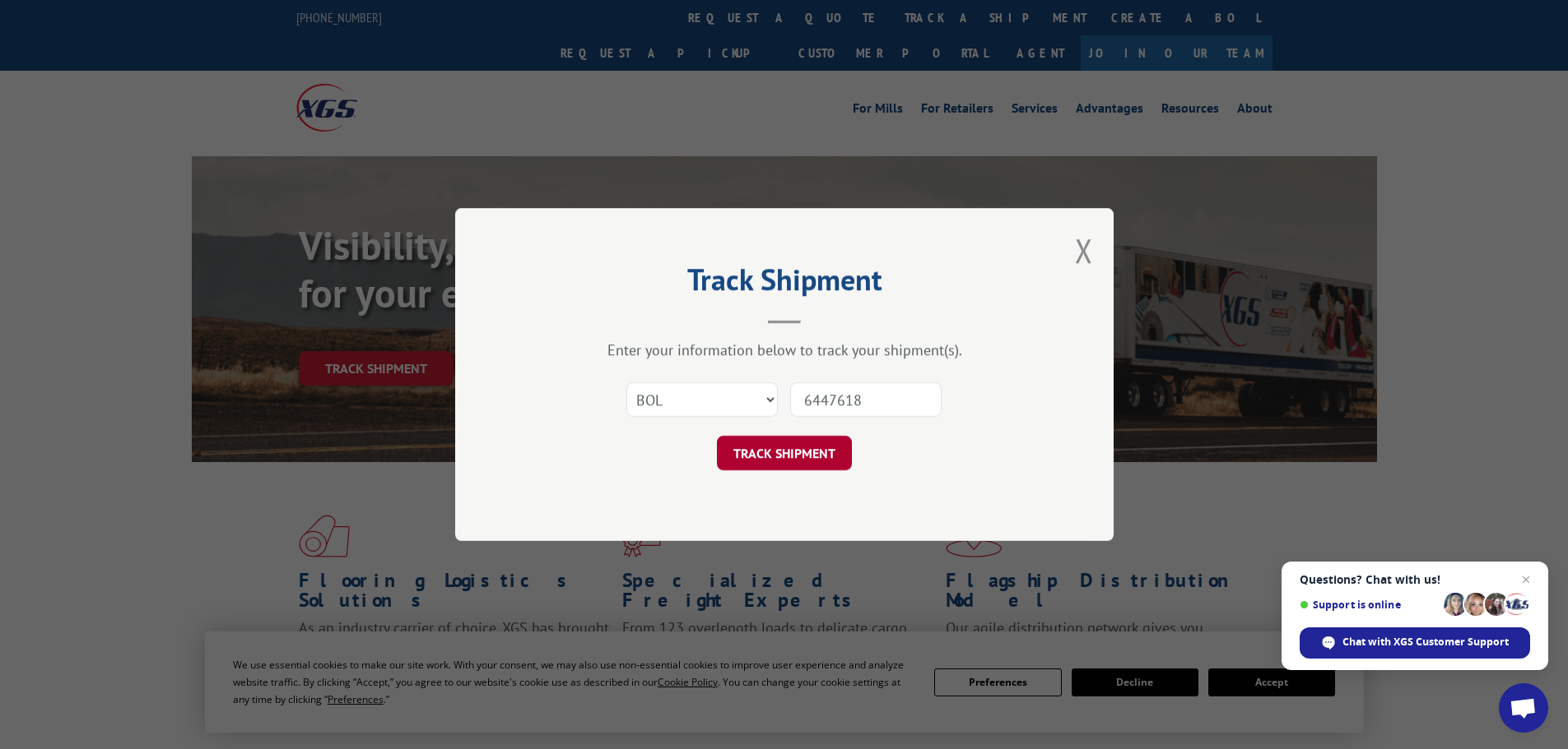
click at [744, 467] on button "TRACK SHIPMENT" at bounding box center [785, 453] width 135 height 35
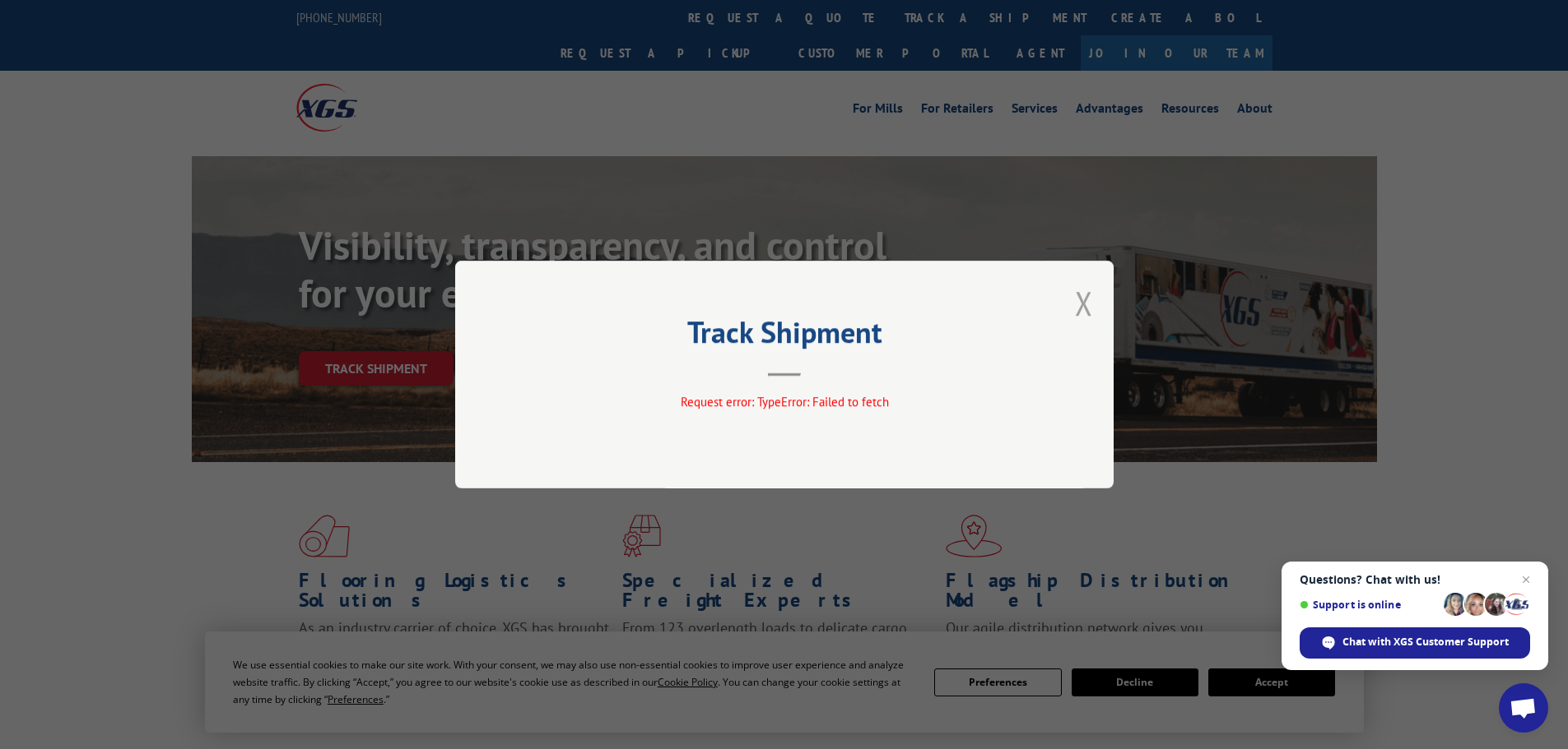
click at [1076, 303] on button "Close modal" at bounding box center [1083, 303] width 18 height 44
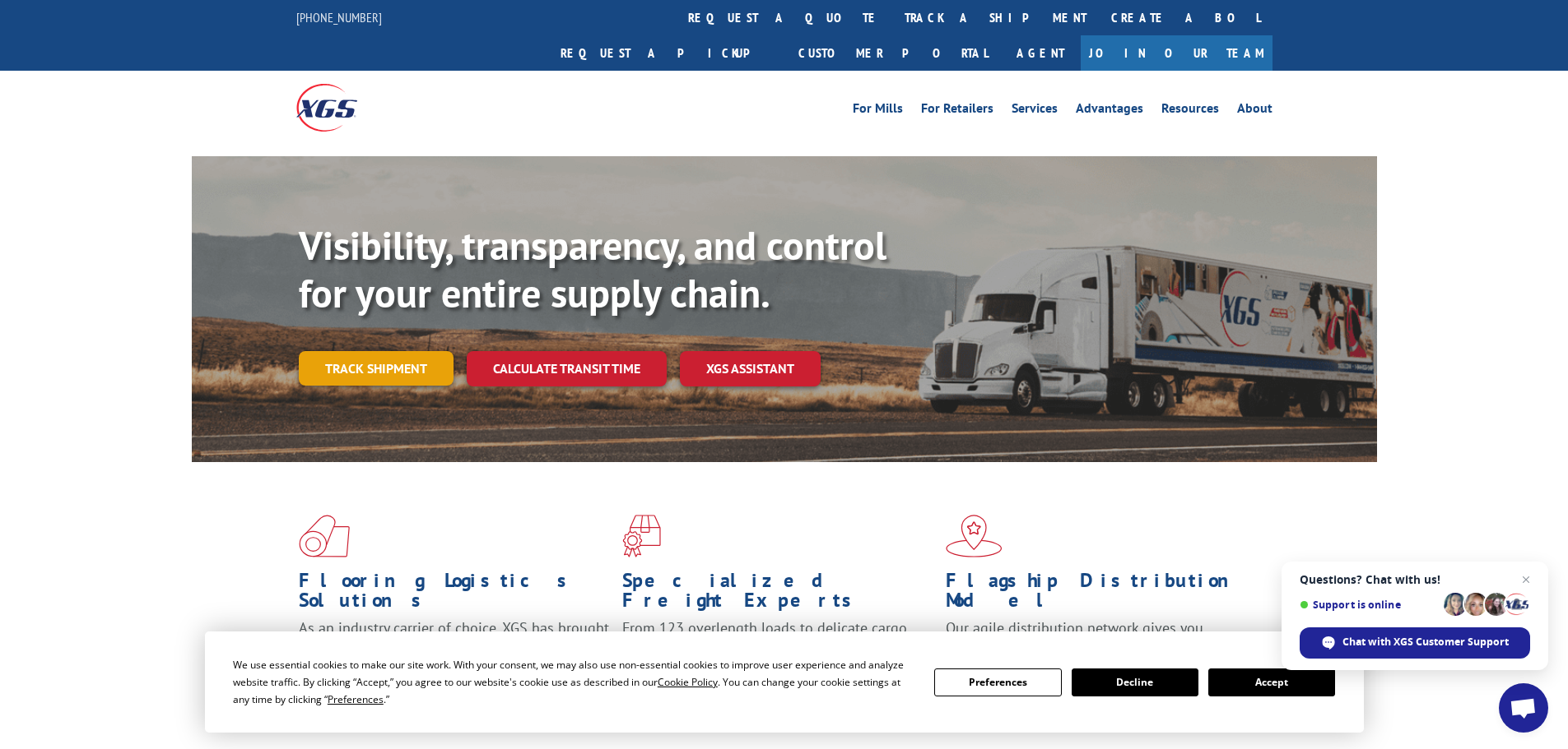
click at [337, 351] on link "Track shipment" at bounding box center [376, 368] width 155 height 35
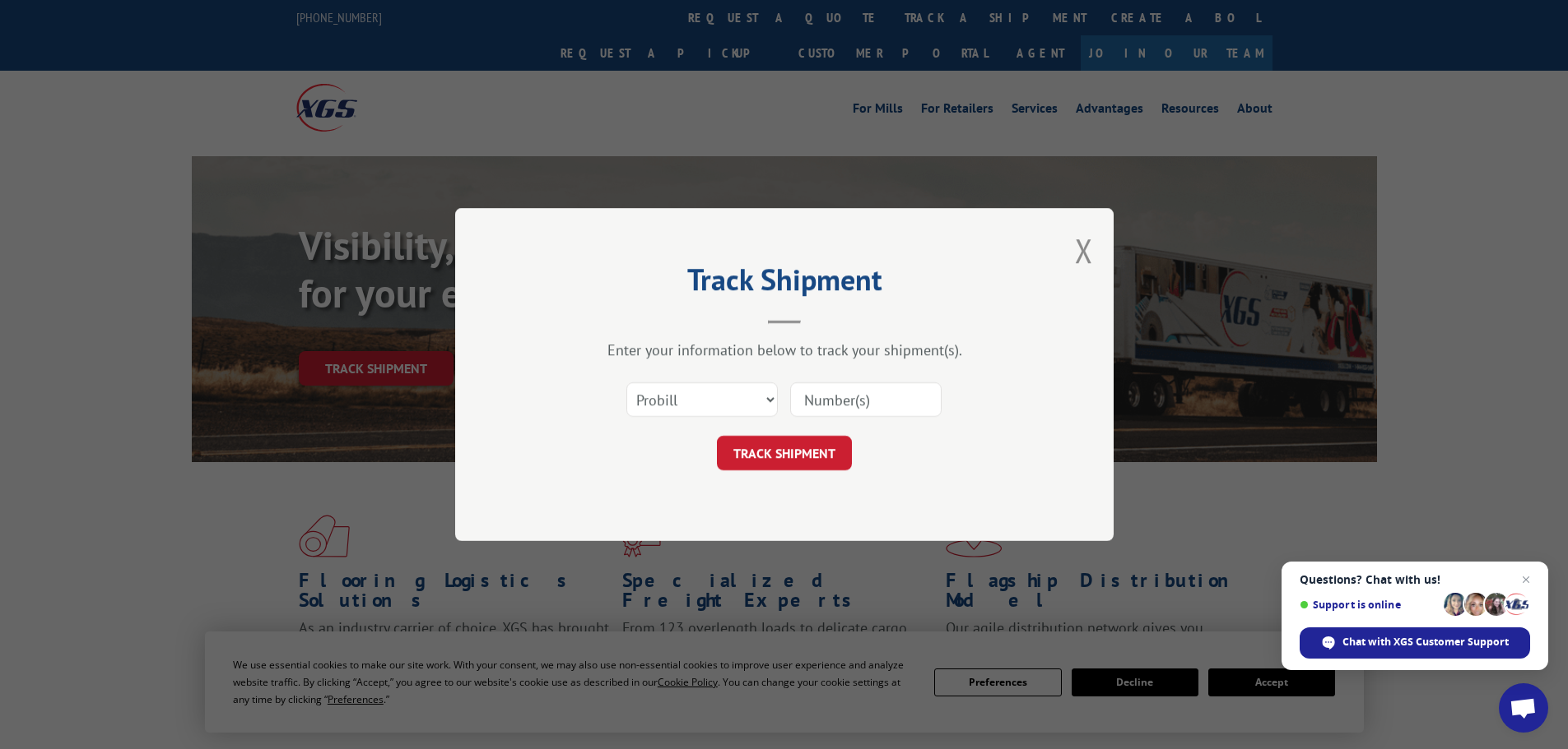
click at [904, 417] on input at bounding box center [865, 399] width 151 height 35
click at [703, 406] on select "Select category... Probill BOL PO" at bounding box center [701, 399] width 151 height 35
select select "po"
click at [626, 382] on select "Select category... Probill BOL PO" at bounding box center [701, 399] width 151 height 35
click at [889, 404] on input at bounding box center [865, 399] width 151 height 35
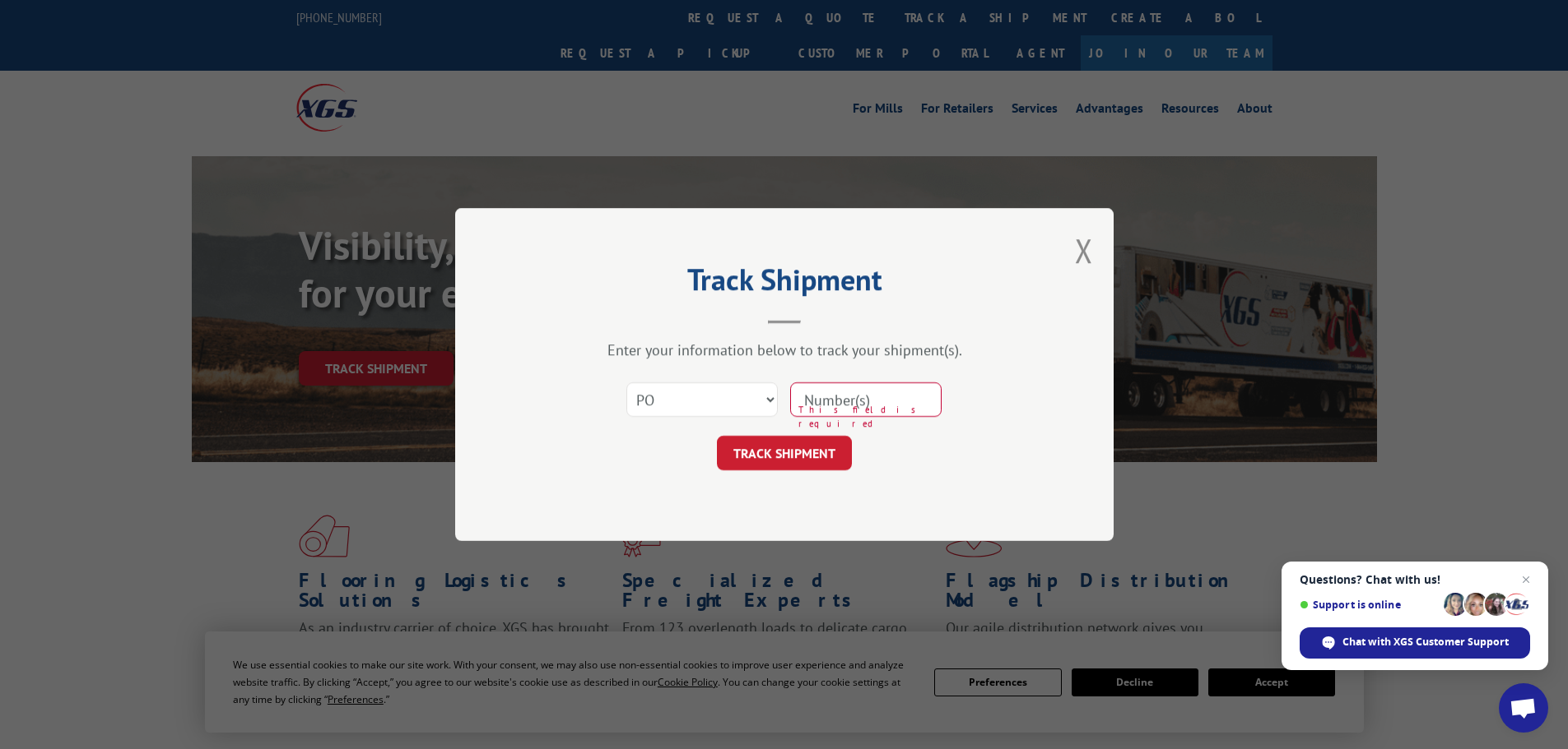
paste input "BN082925D-BH"
type input "BN082925D-BH"
click at [832, 456] on button "TRACK SHIPMENT" at bounding box center [785, 453] width 135 height 35
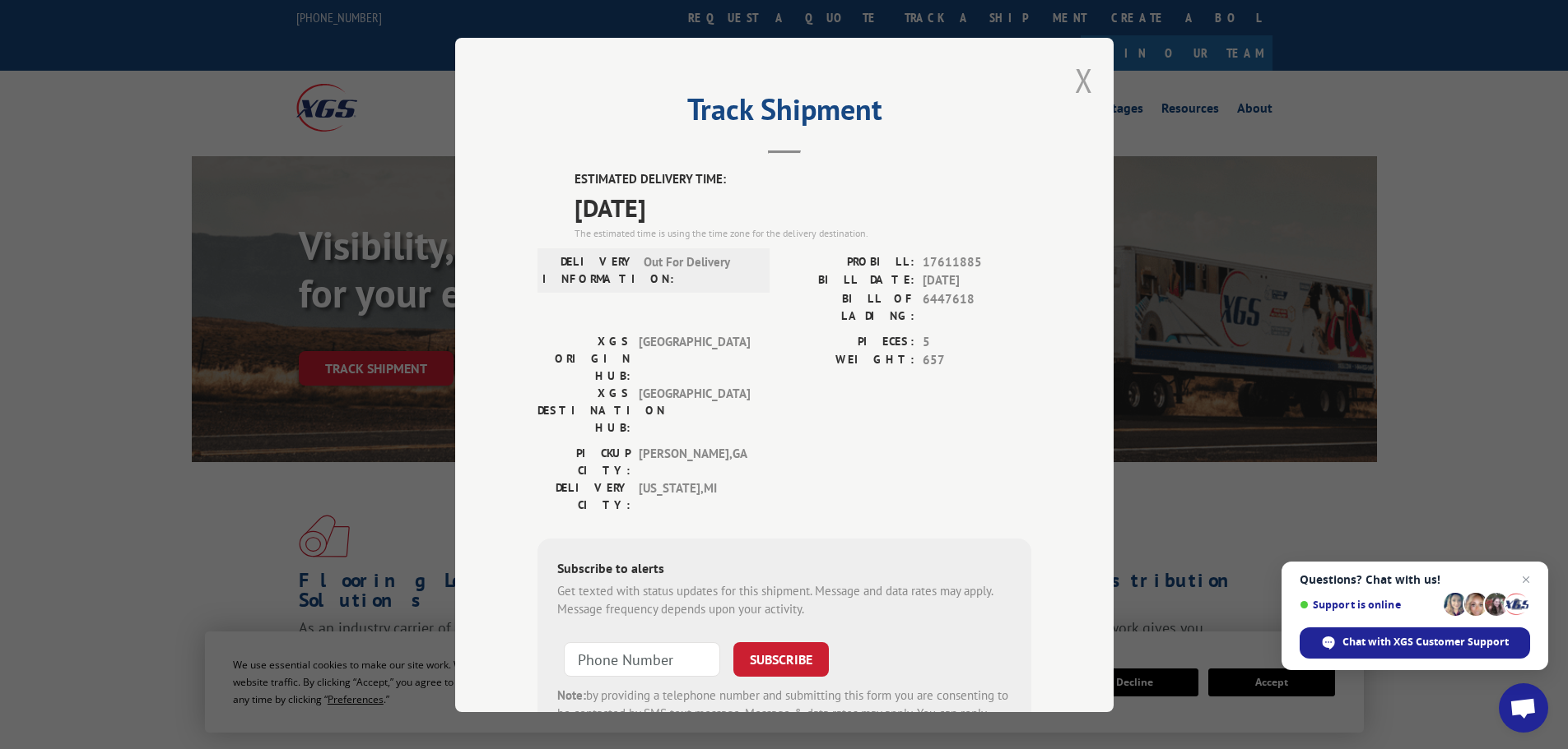
click at [1082, 77] on button "Close modal" at bounding box center [1083, 80] width 18 height 44
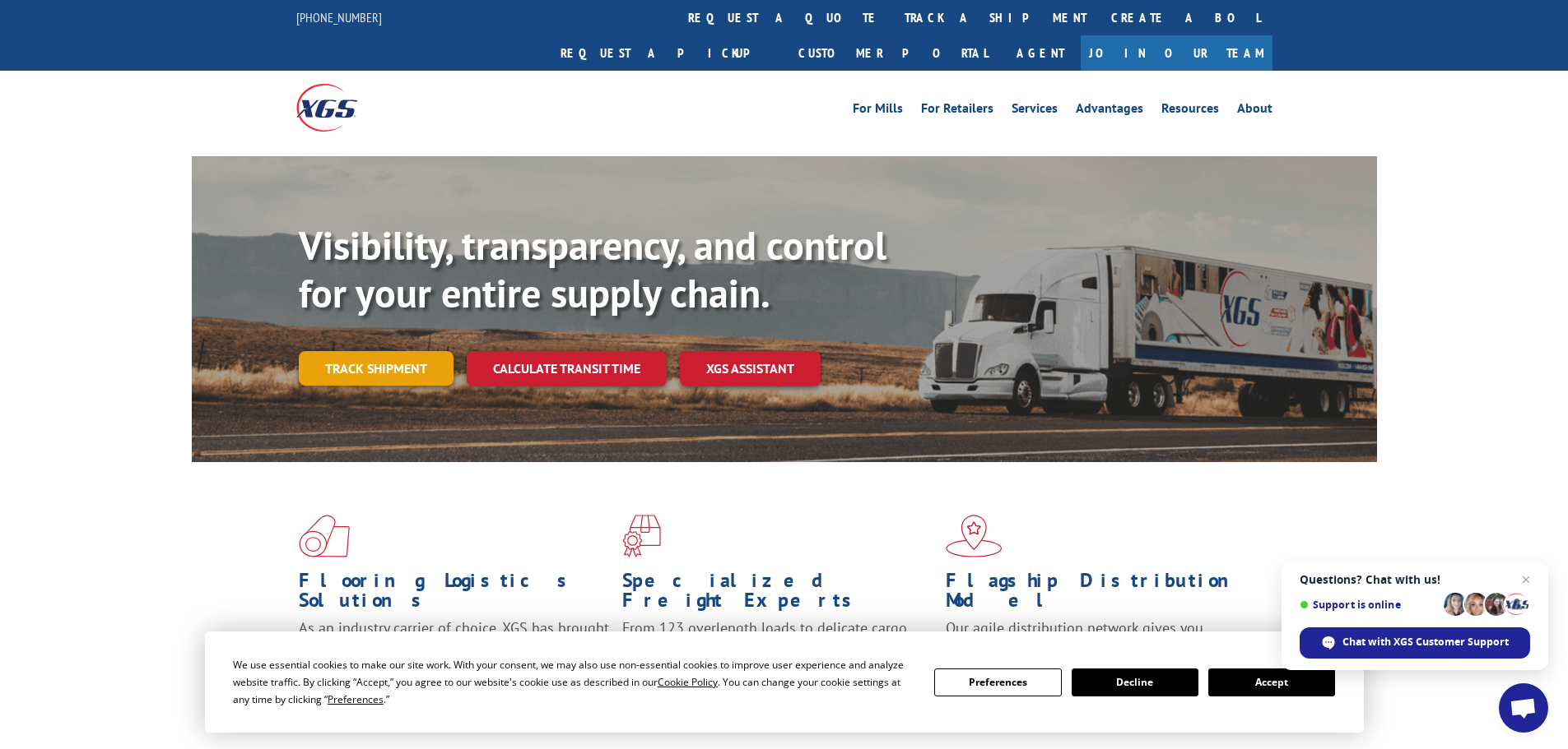
click at [398, 351] on link "Track shipment" at bounding box center [376, 368] width 155 height 35
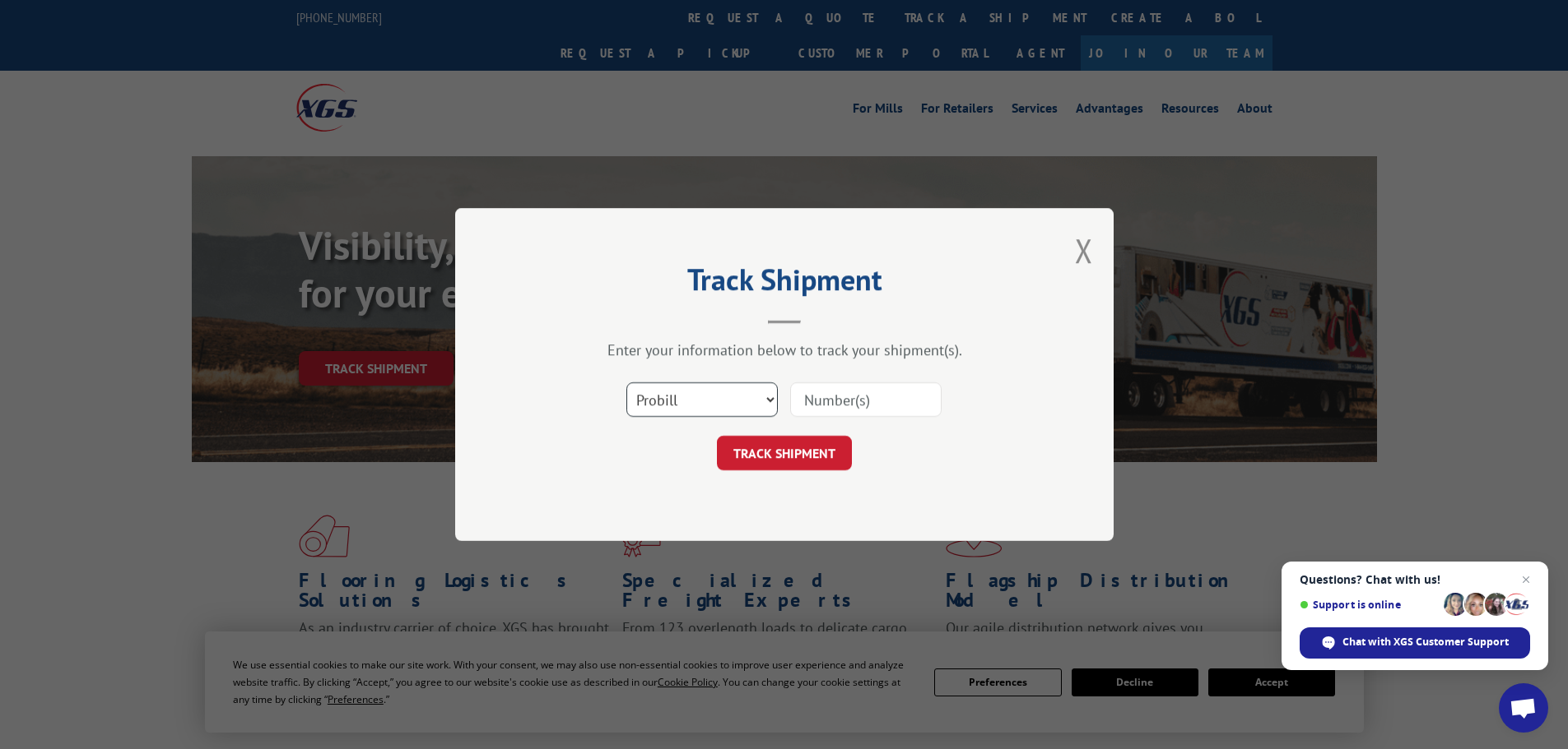
click at [737, 401] on select "Select category... Probill BOL PO" at bounding box center [701, 399] width 151 height 35
select select "bol"
click at [626, 382] on select "Select category... Probill BOL PO" at bounding box center [701, 399] width 151 height 35
click at [851, 400] on input at bounding box center [865, 399] width 151 height 35
paste input "6446109"
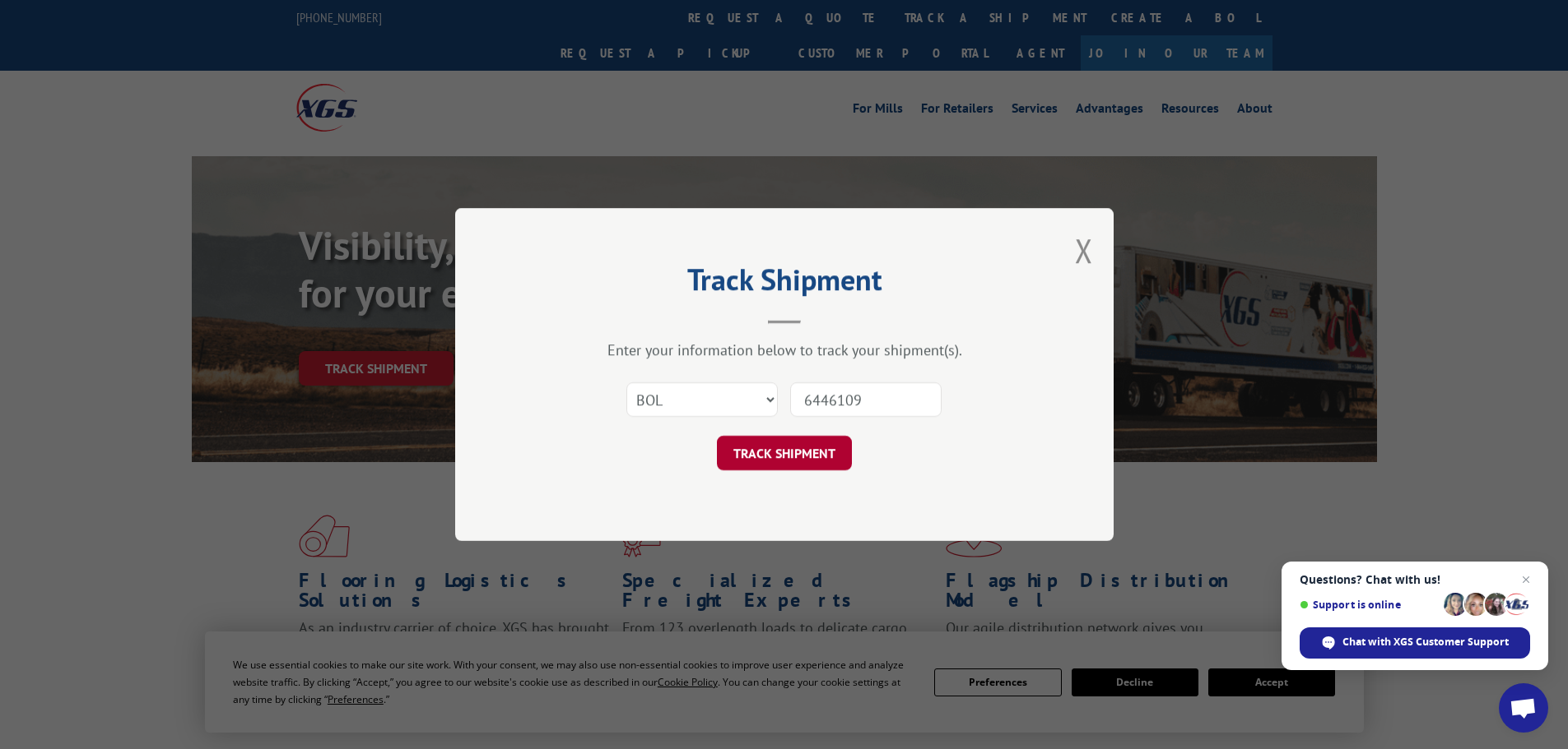
type input "6446109"
click at [816, 451] on button "TRACK SHIPMENT" at bounding box center [785, 453] width 135 height 35
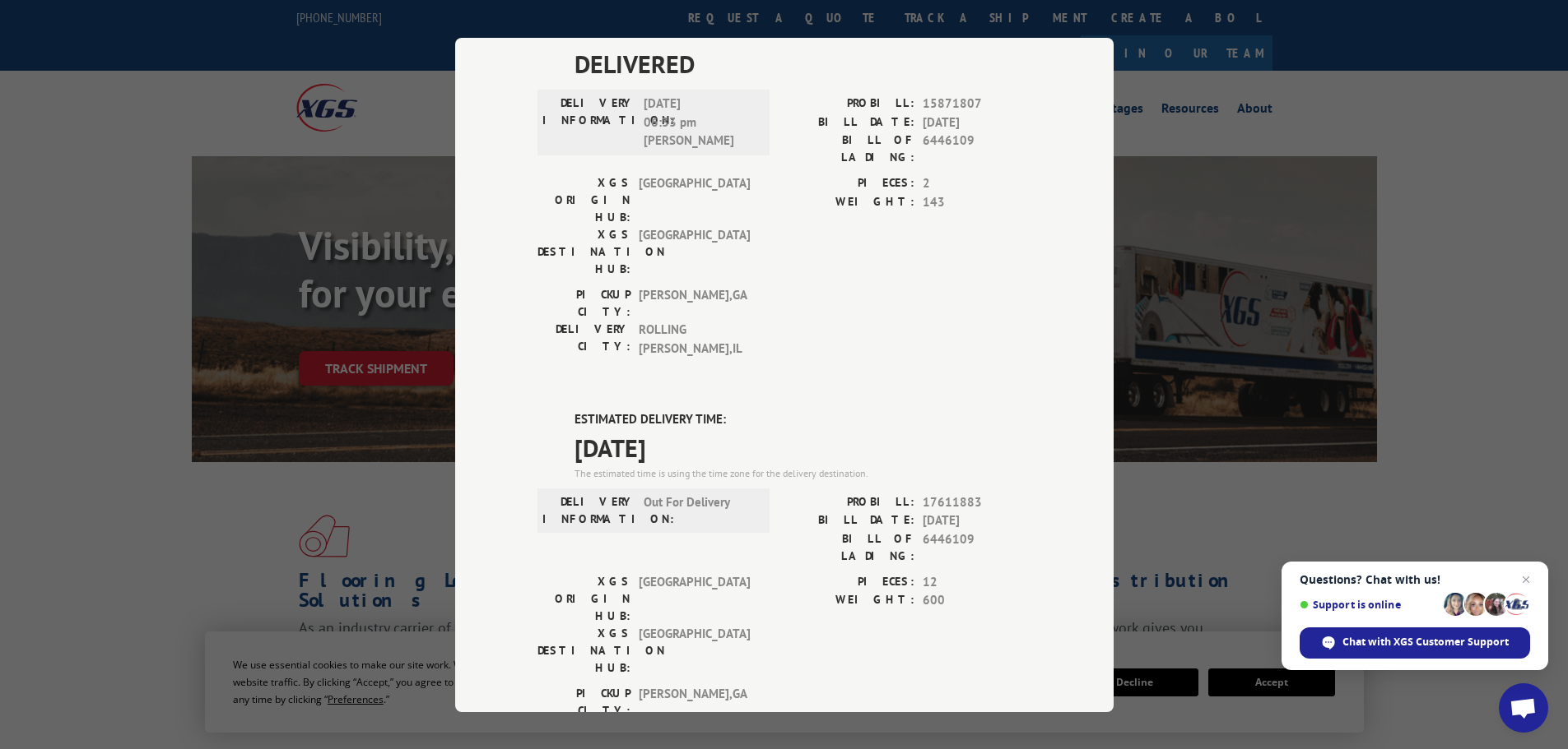
scroll to position [165, 0]
